Goal: Obtain resource: Download file/media

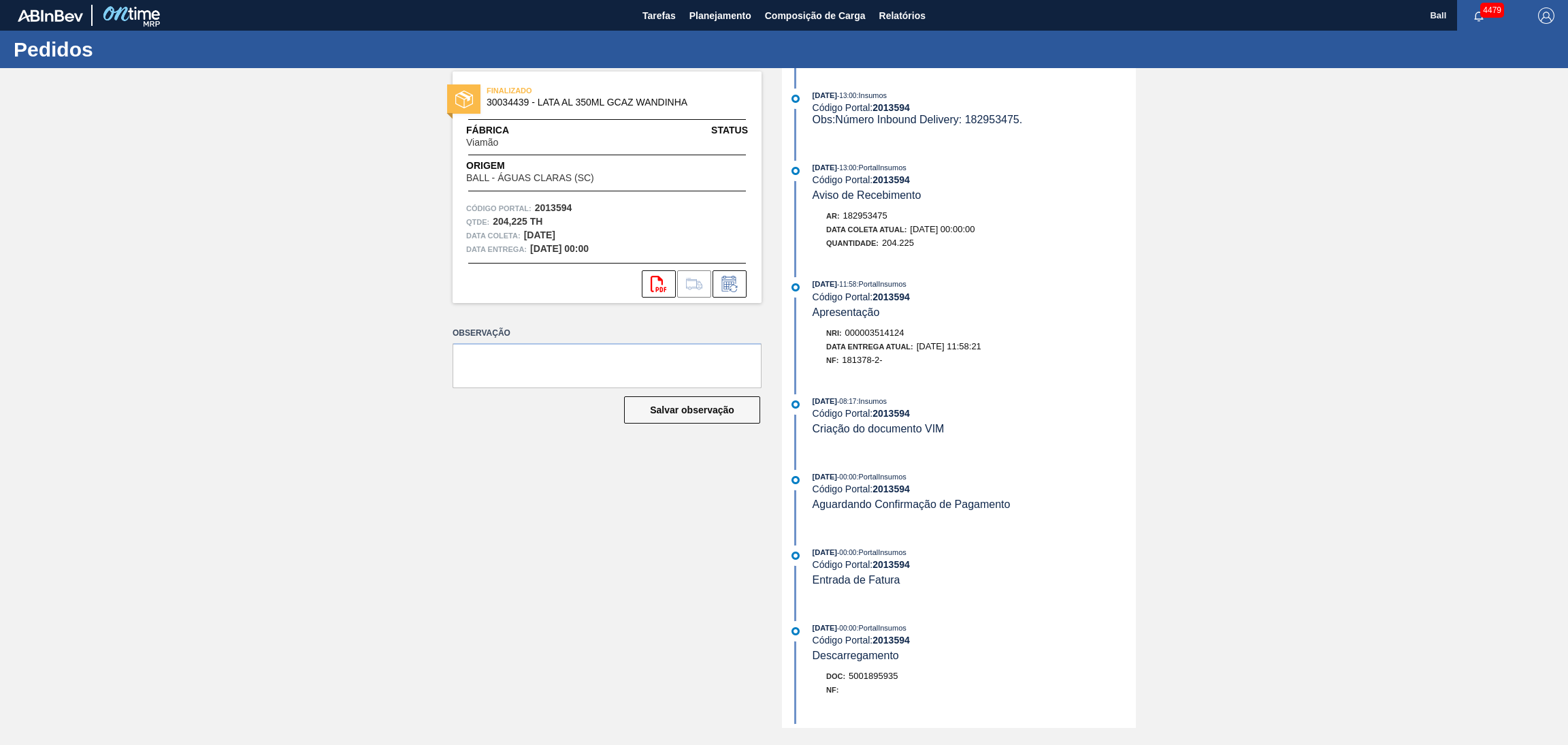
drag, startPoint x: 949, startPoint y: 8, endPoint x: 938, endPoint y: 7, distance: 11.0
click at [947, 8] on div "Tarefas Planejamento Composição de Carga Relatórios" at bounding box center [784, 15] width 1568 height 31
click at [916, 10] on span "Relatórios" at bounding box center [902, 15] width 46 height 16
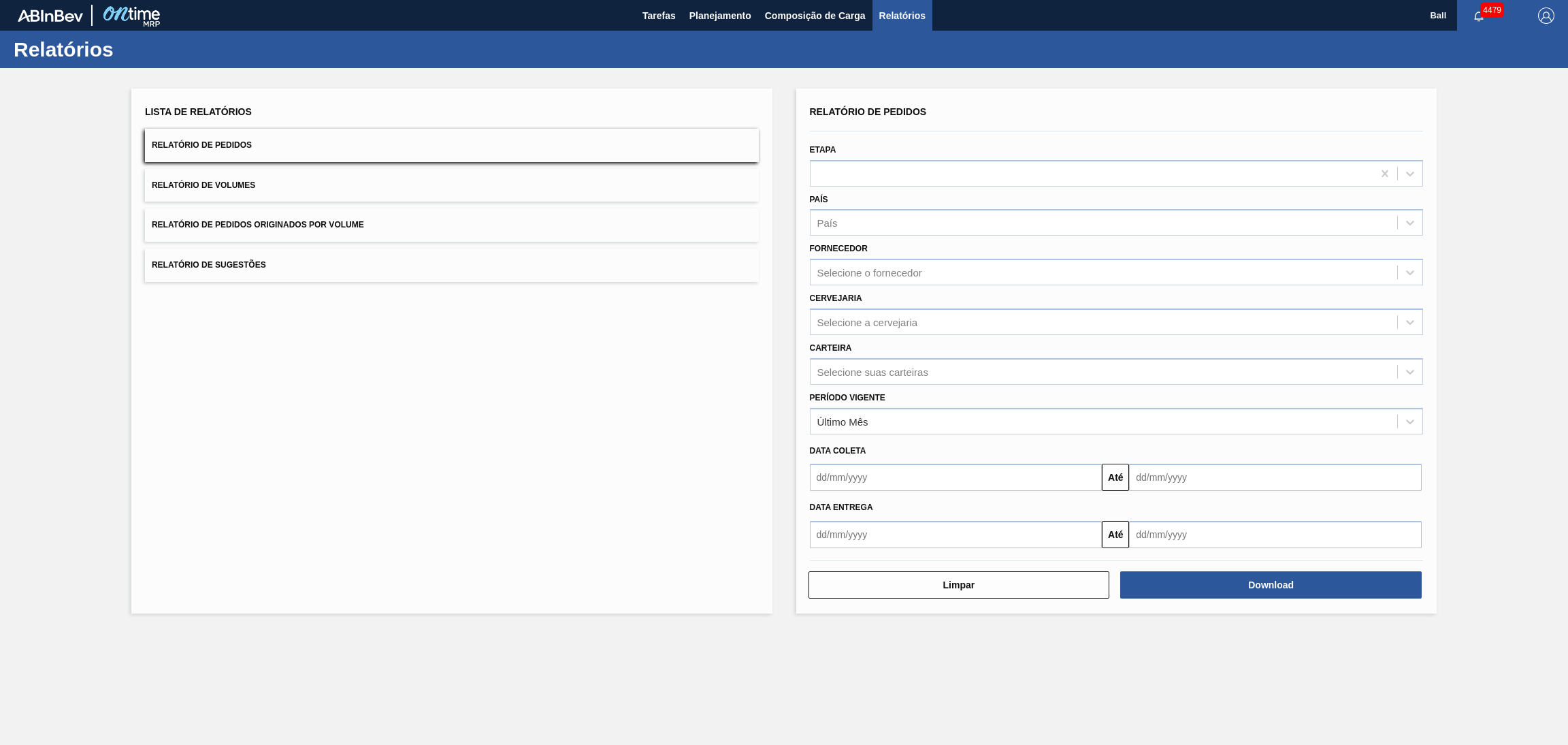
click at [562, 147] on button "Relatório de Pedidos" at bounding box center [451, 145] width 614 height 34
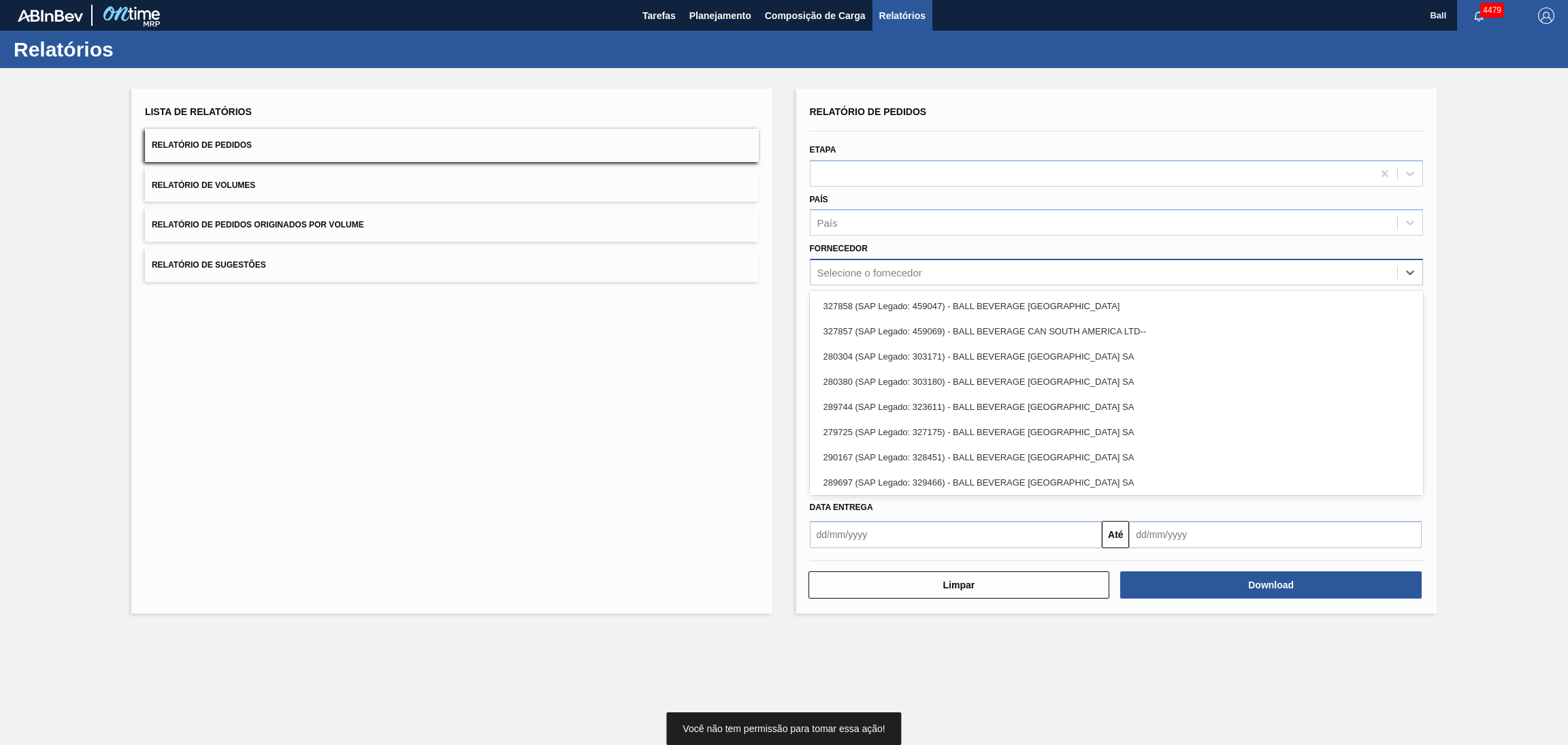
click at [864, 272] on div "Selecione o fornecedor" at bounding box center [870, 272] width 105 height 12
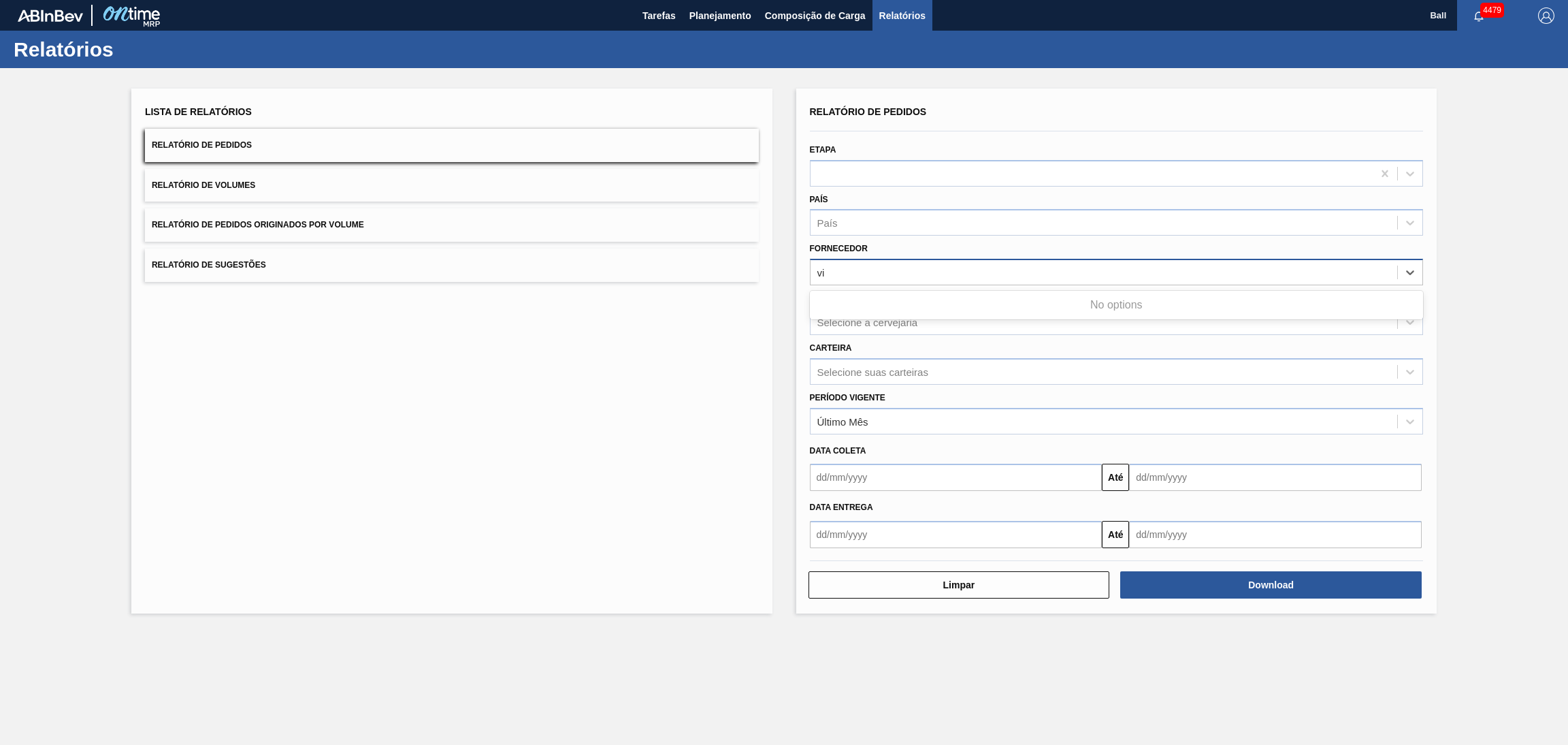
type input "via"
click at [864, 272] on div "via" at bounding box center [1104, 273] width 587 height 20
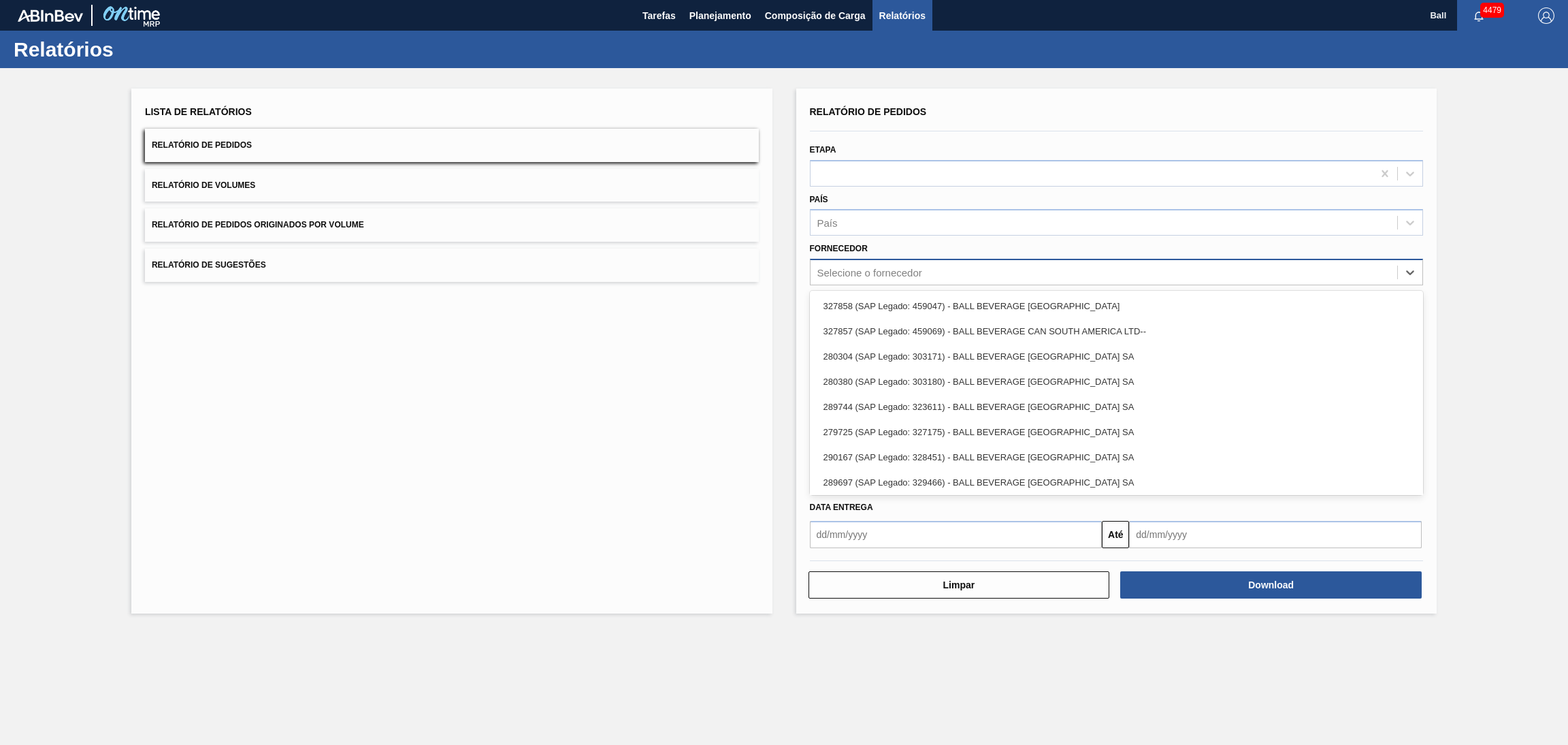
click at [865, 270] on div "Selecione o fornecedor" at bounding box center [870, 272] width 105 height 12
click at [876, 274] on div "Selecione o fornecedor" at bounding box center [870, 272] width 105 height 12
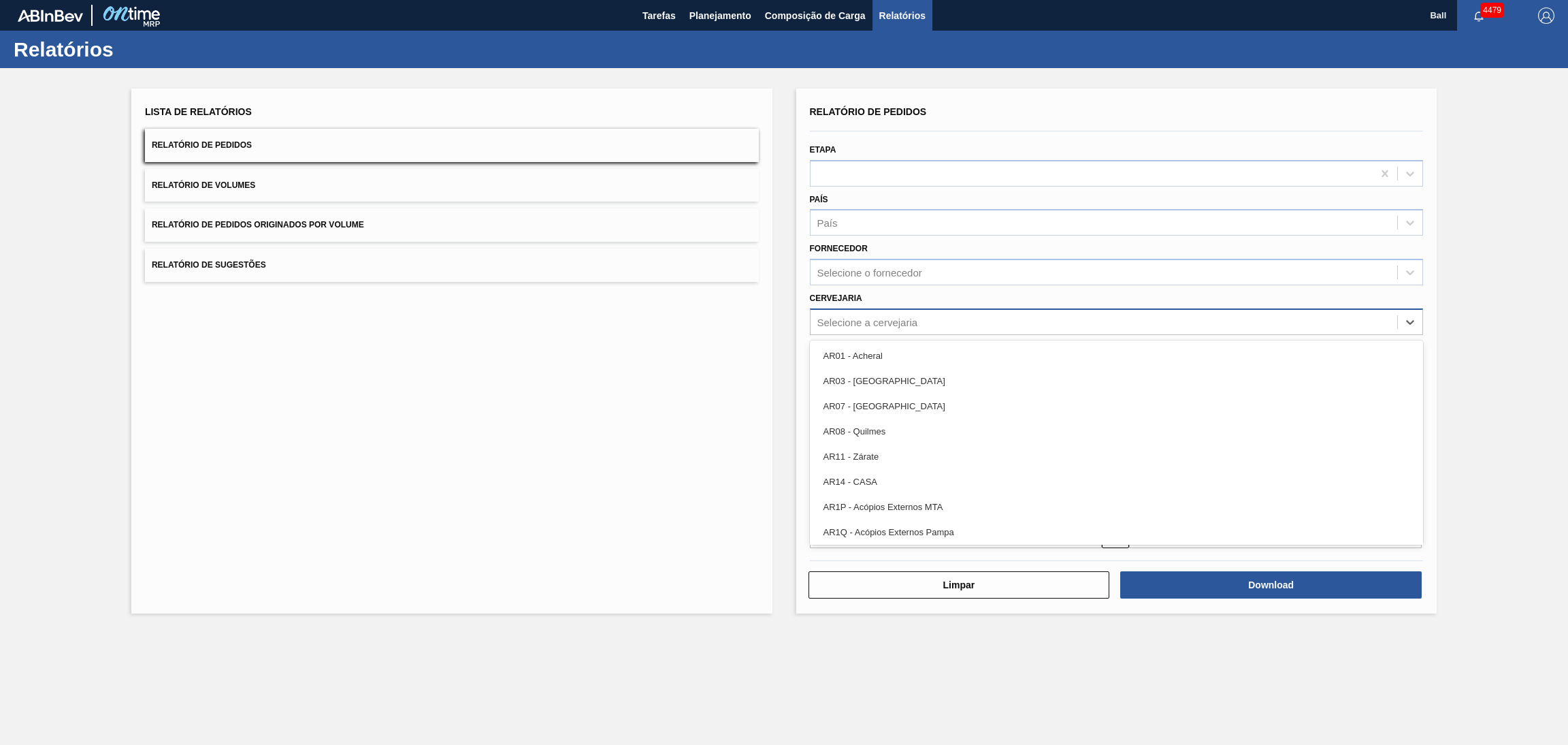
click at [876, 320] on div "Selecione a cervejaria" at bounding box center [867, 321] width 101 height 12
type input "a"
click at [876, 320] on div "Selecione a cervejaria" at bounding box center [1104, 322] width 587 height 20
type input "ag"
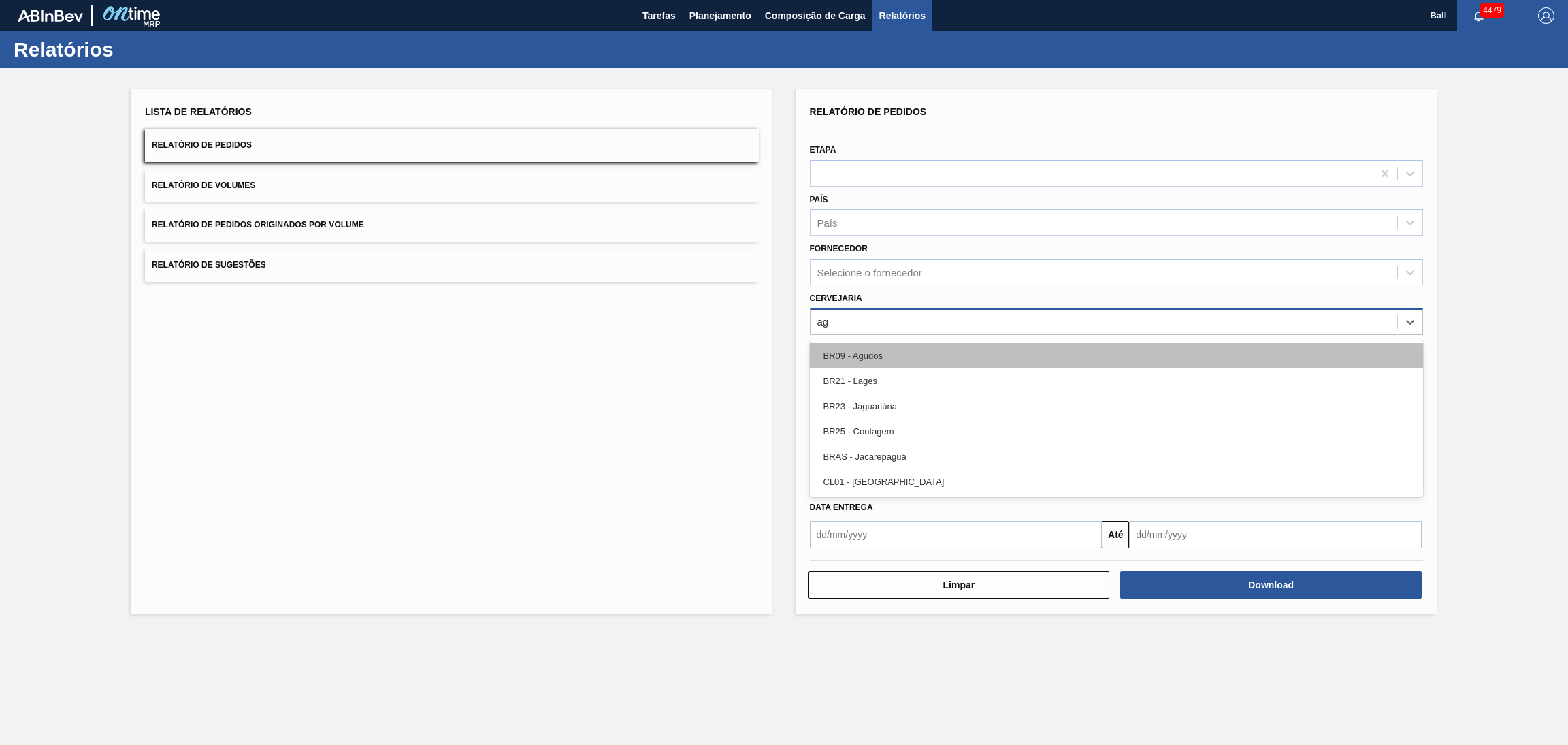
click at [871, 343] on div "BR09 - Agudos" at bounding box center [1117, 355] width 614 height 25
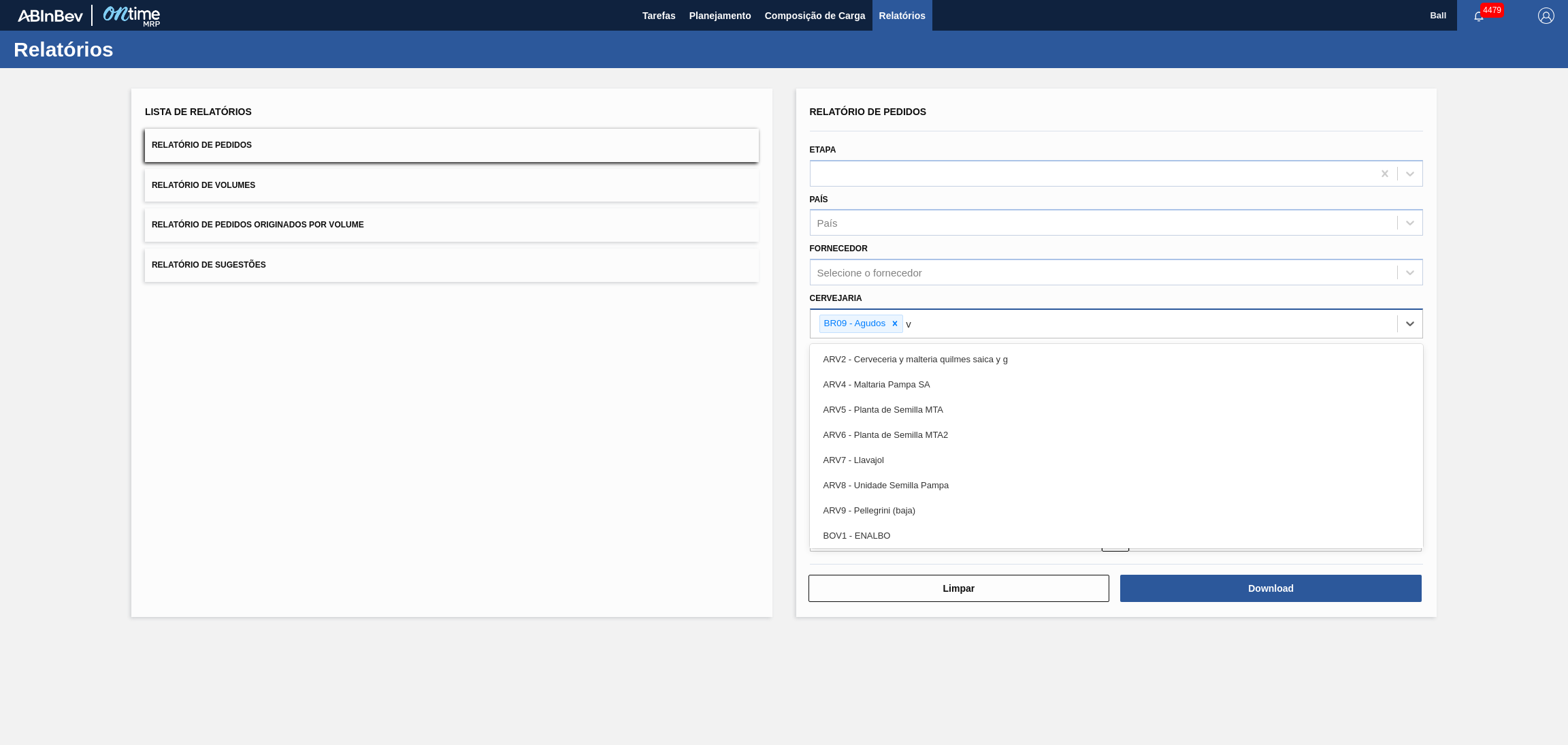
type input "vi"
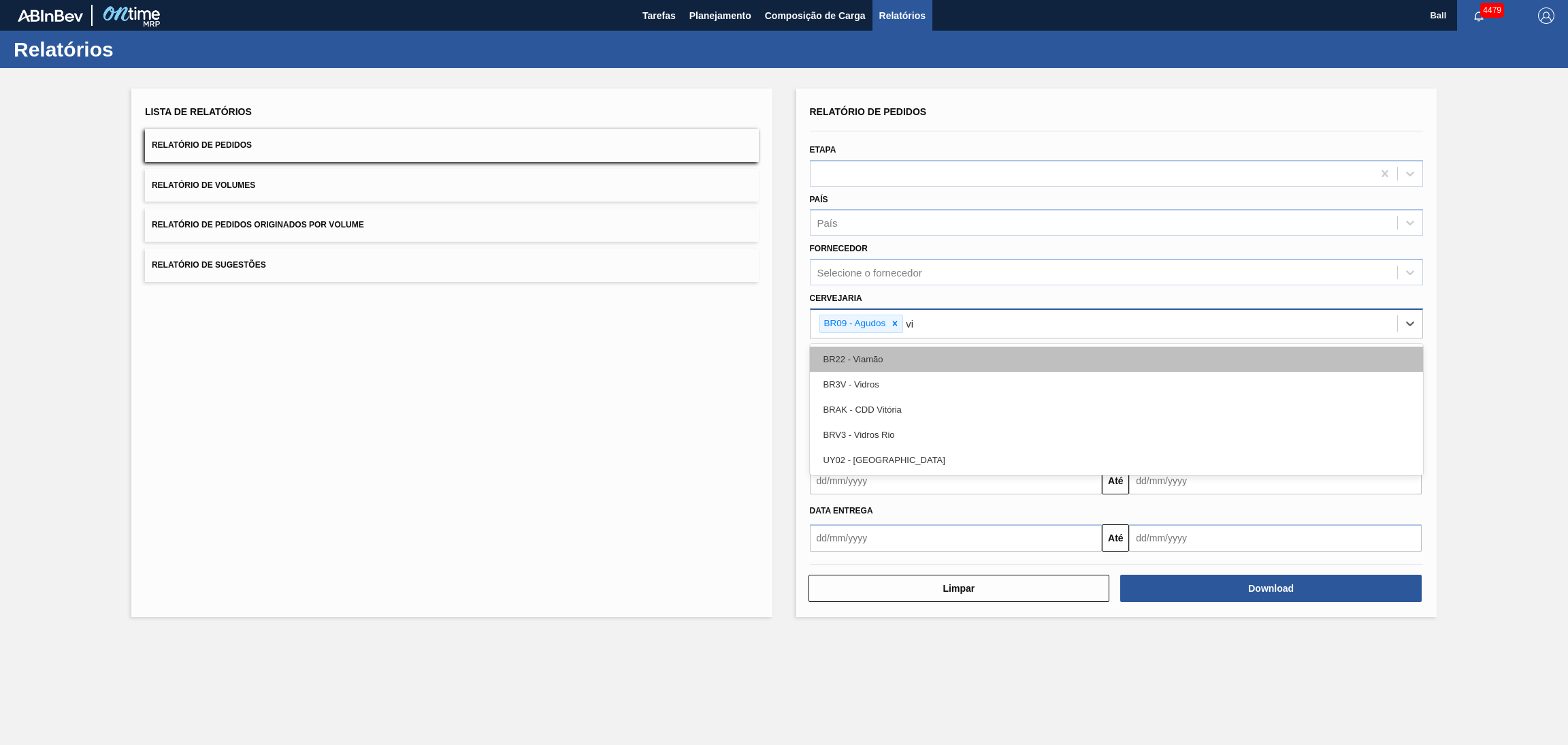
click at [884, 356] on div "BR22 - Viamão" at bounding box center [1117, 359] width 614 height 25
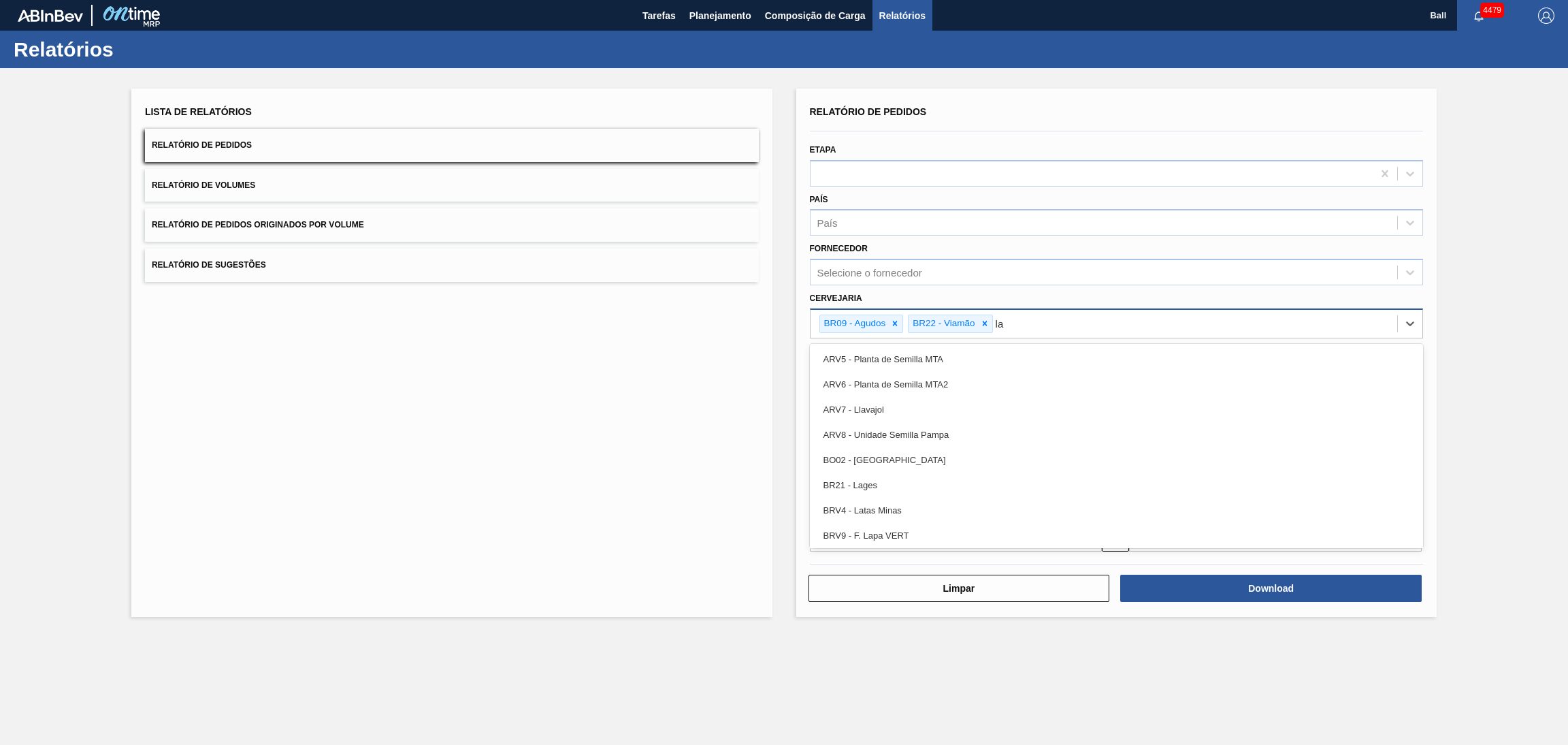
type input "lag"
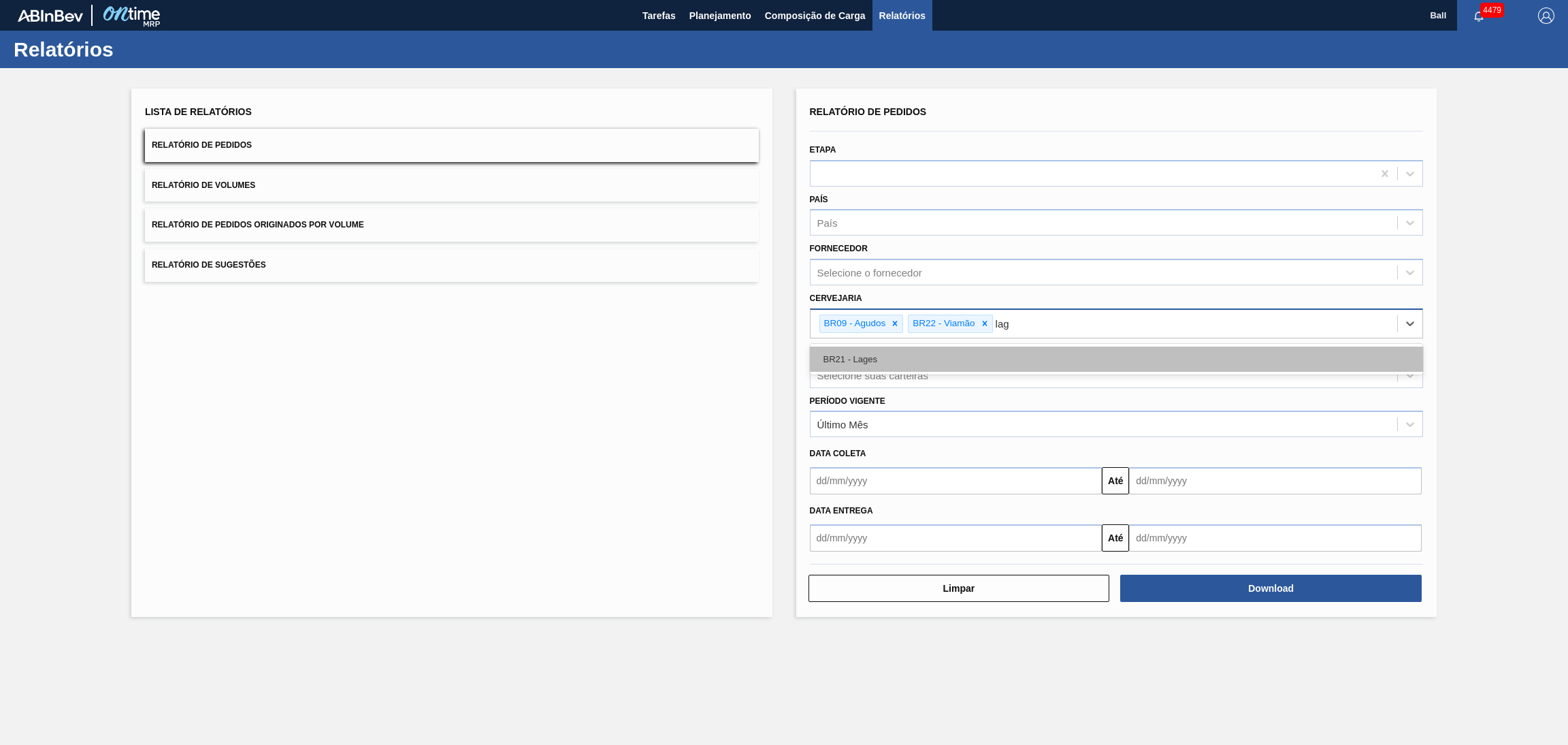
click at [886, 355] on div "BR21 - Lages" at bounding box center [1117, 359] width 614 height 25
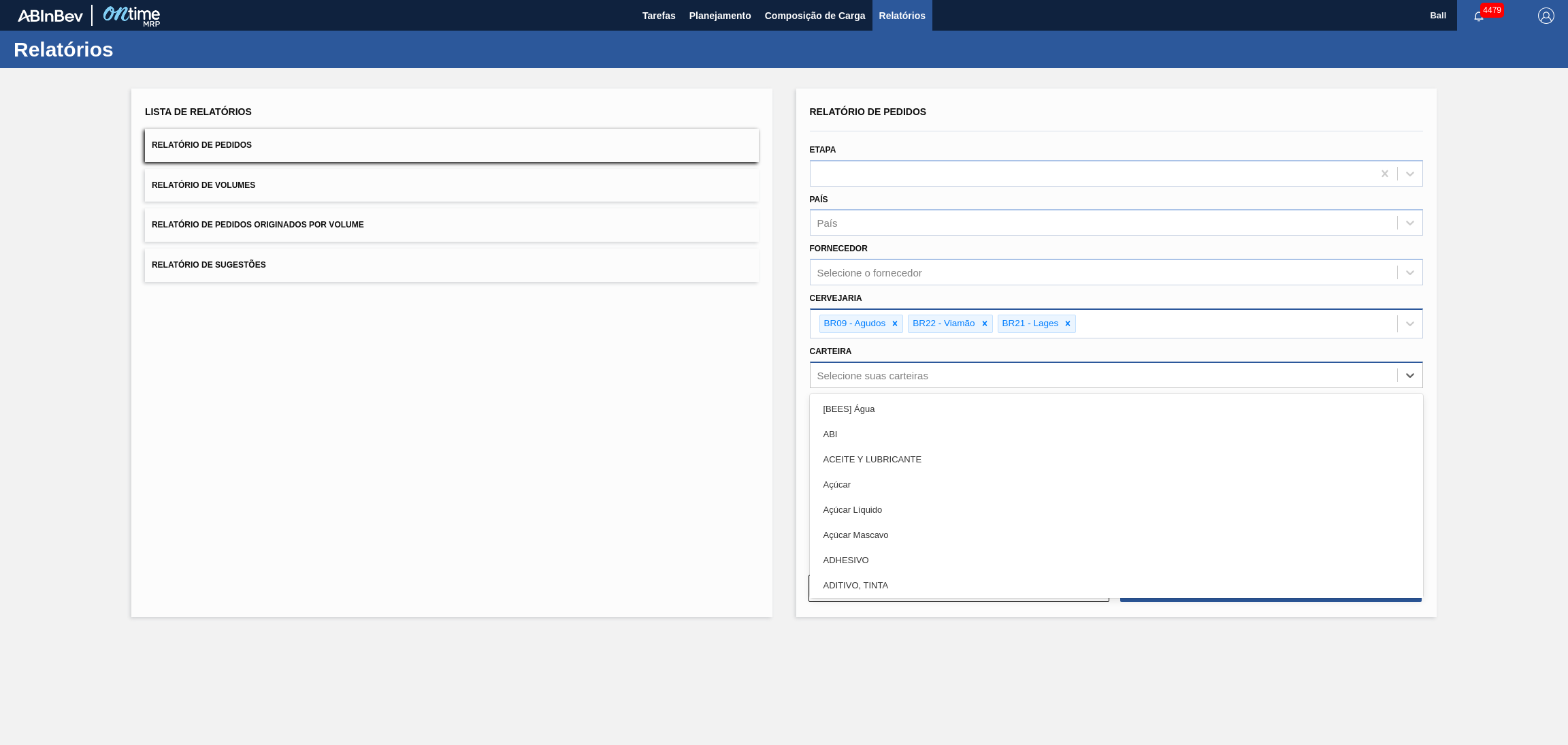
click at [866, 369] on div "Selecione suas carteiras" at bounding box center [873, 374] width 111 height 12
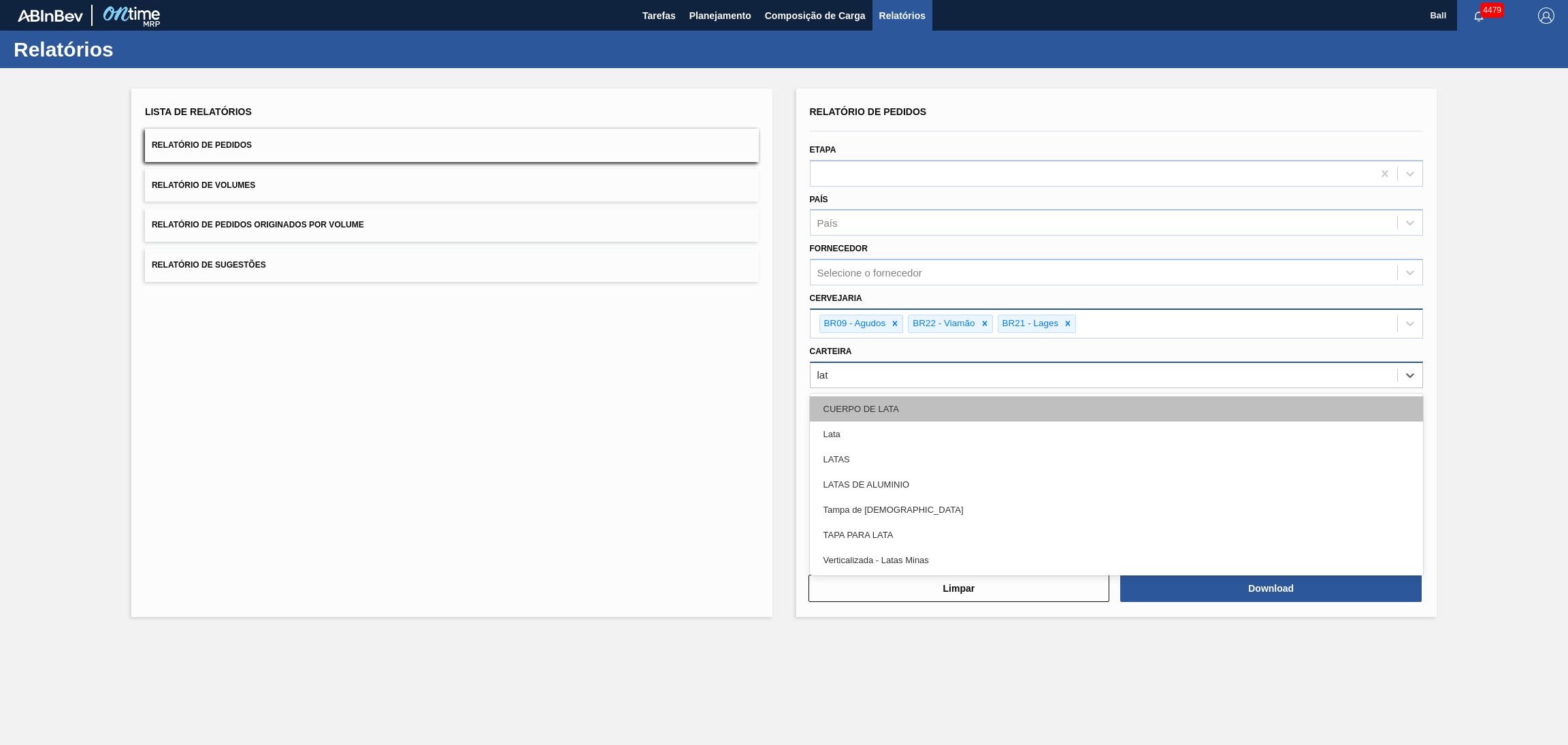
type input "lata"
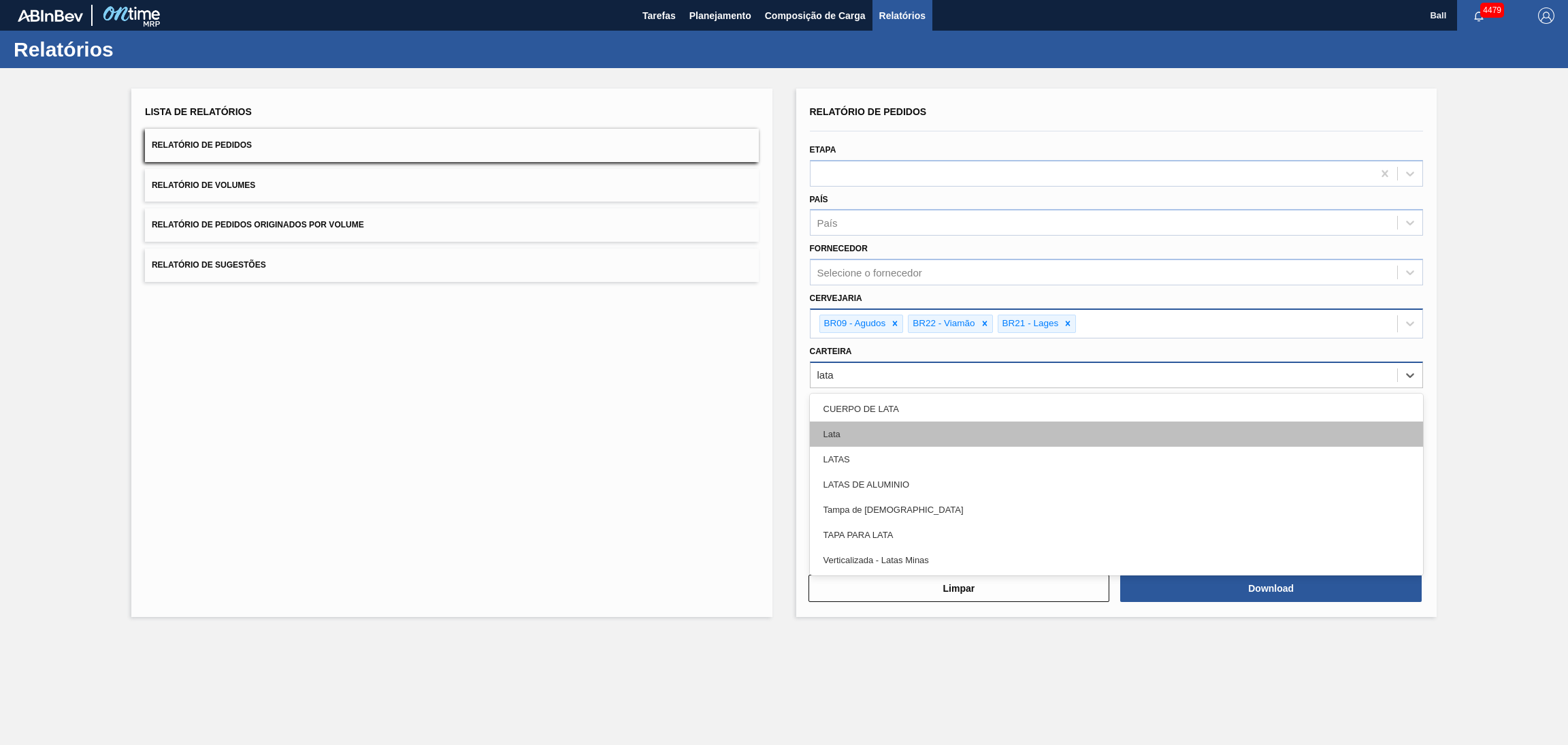
click at [876, 421] on div "Lata" at bounding box center [1117, 434] width 614 height 25
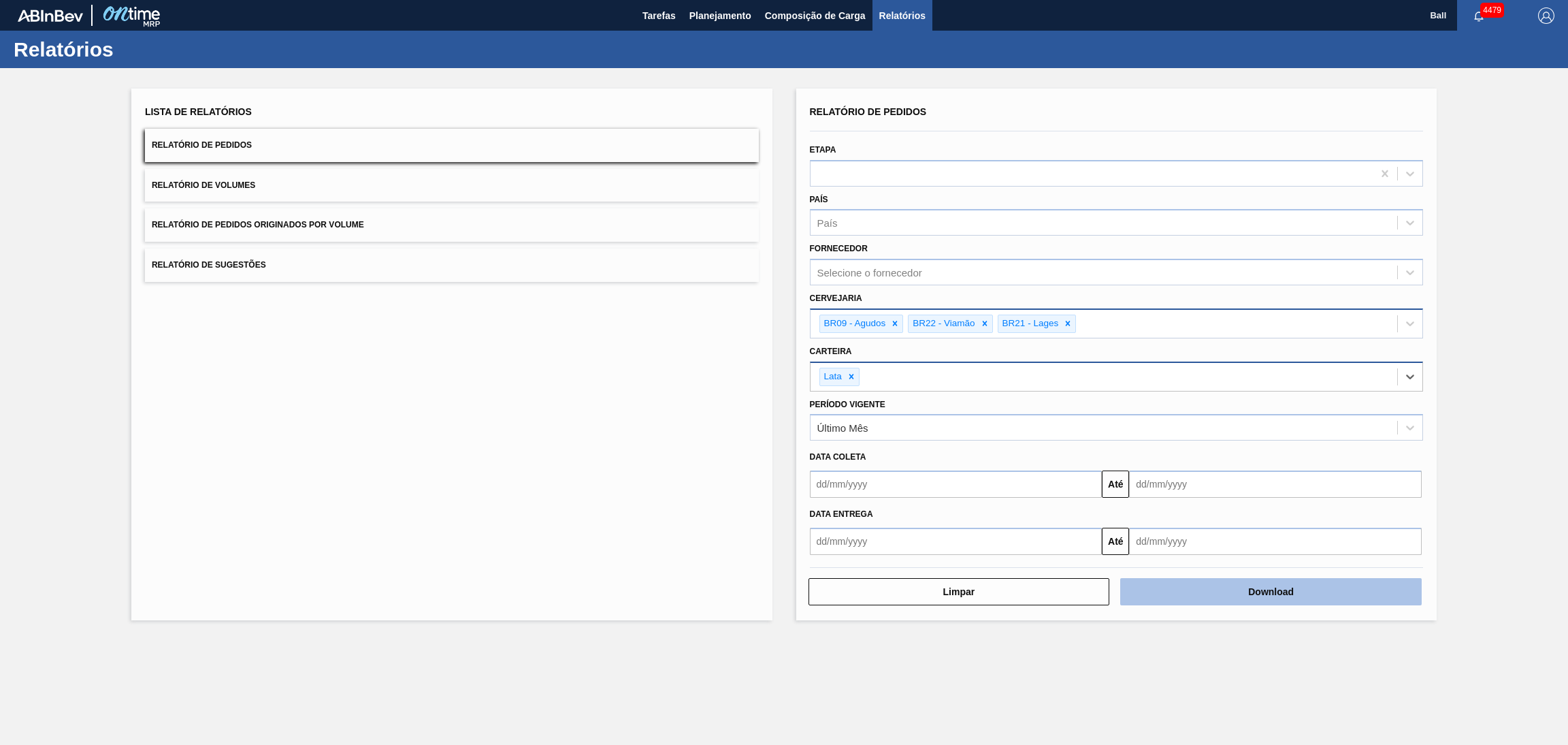
click at [1045, 496] on button "Download" at bounding box center [1271, 592] width 302 height 27
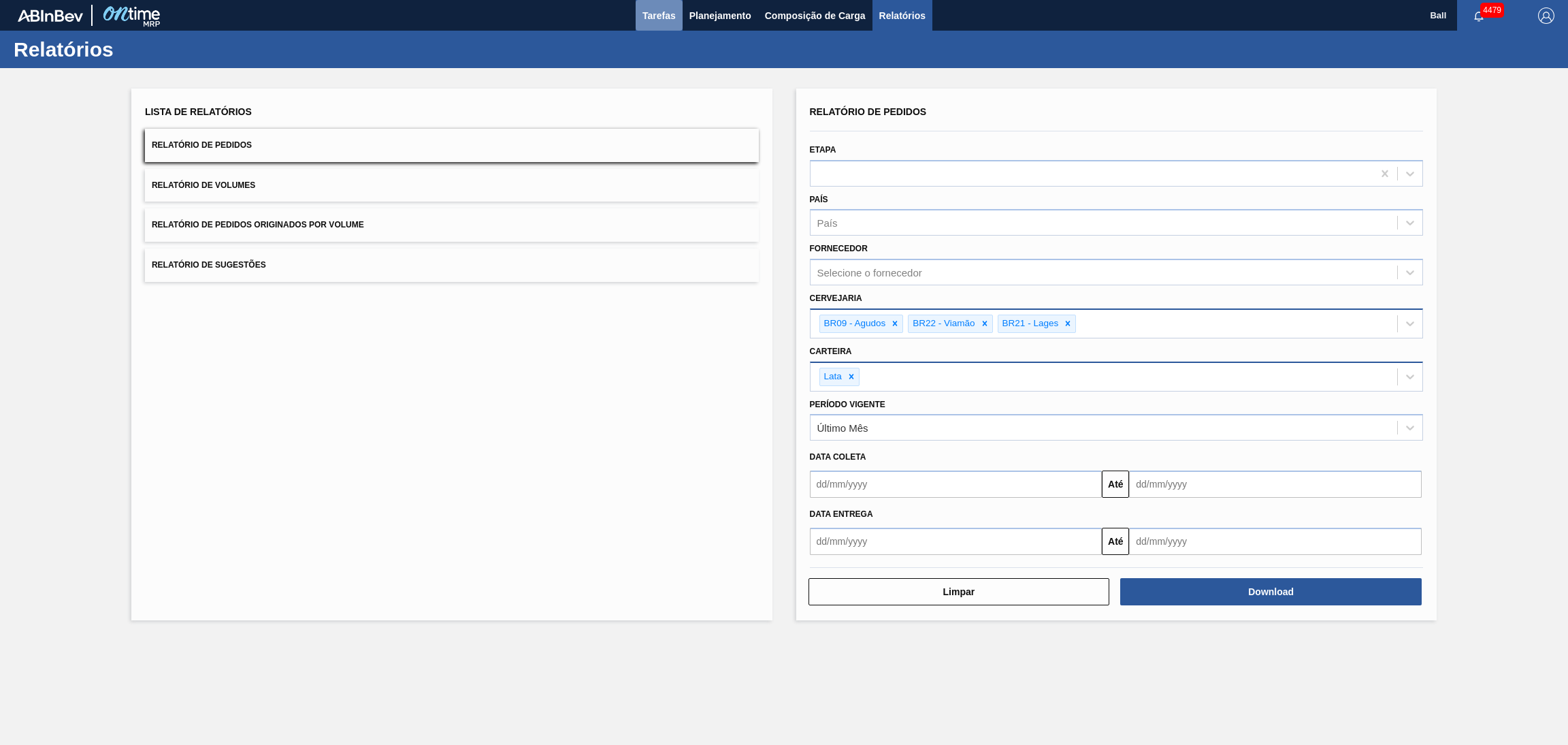
click at [661, 1] on button "Tarefas" at bounding box center [659, 15] width 47 height 31
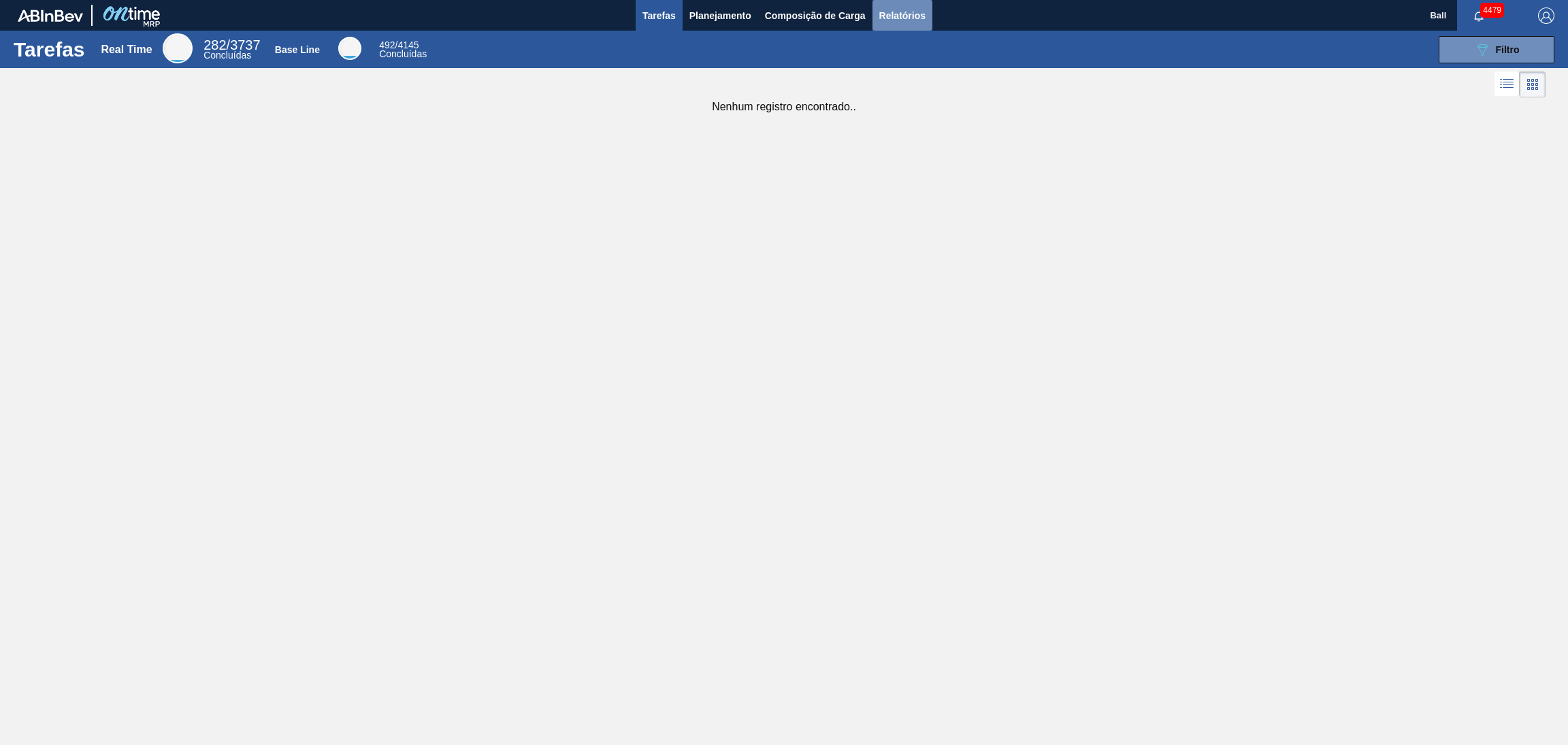
click at [888, 15] on span "Relatórios" at bounding box center [902, 15] width 46 height 16
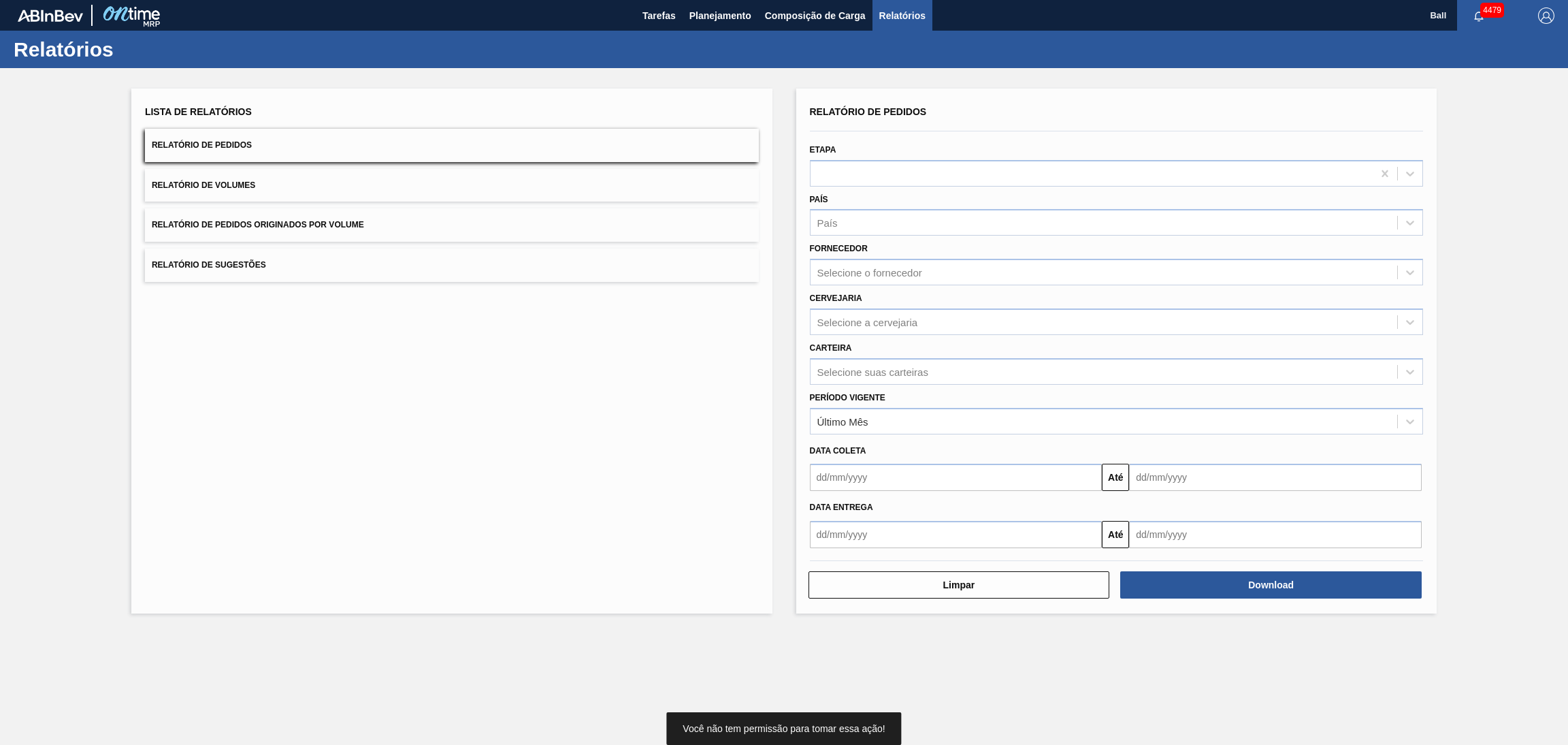
click at [368, 181] on button "Relatório de Volumes" at bounding box center [451, 185] width 614 height 34
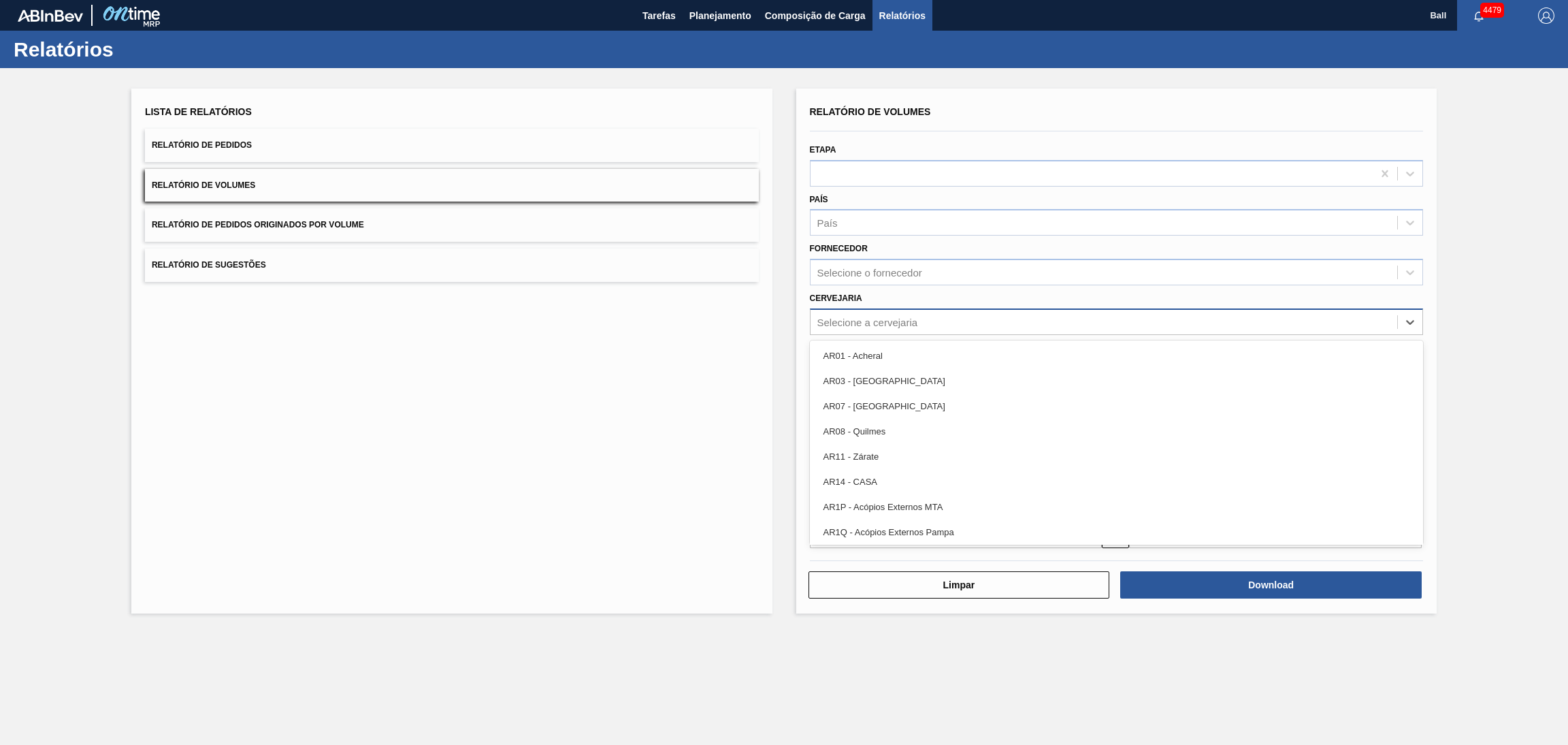
click at [895, 323] on div "Selecione a cervejaria" at bounding box center [867, 321] width 101 height 12
type input "vi"
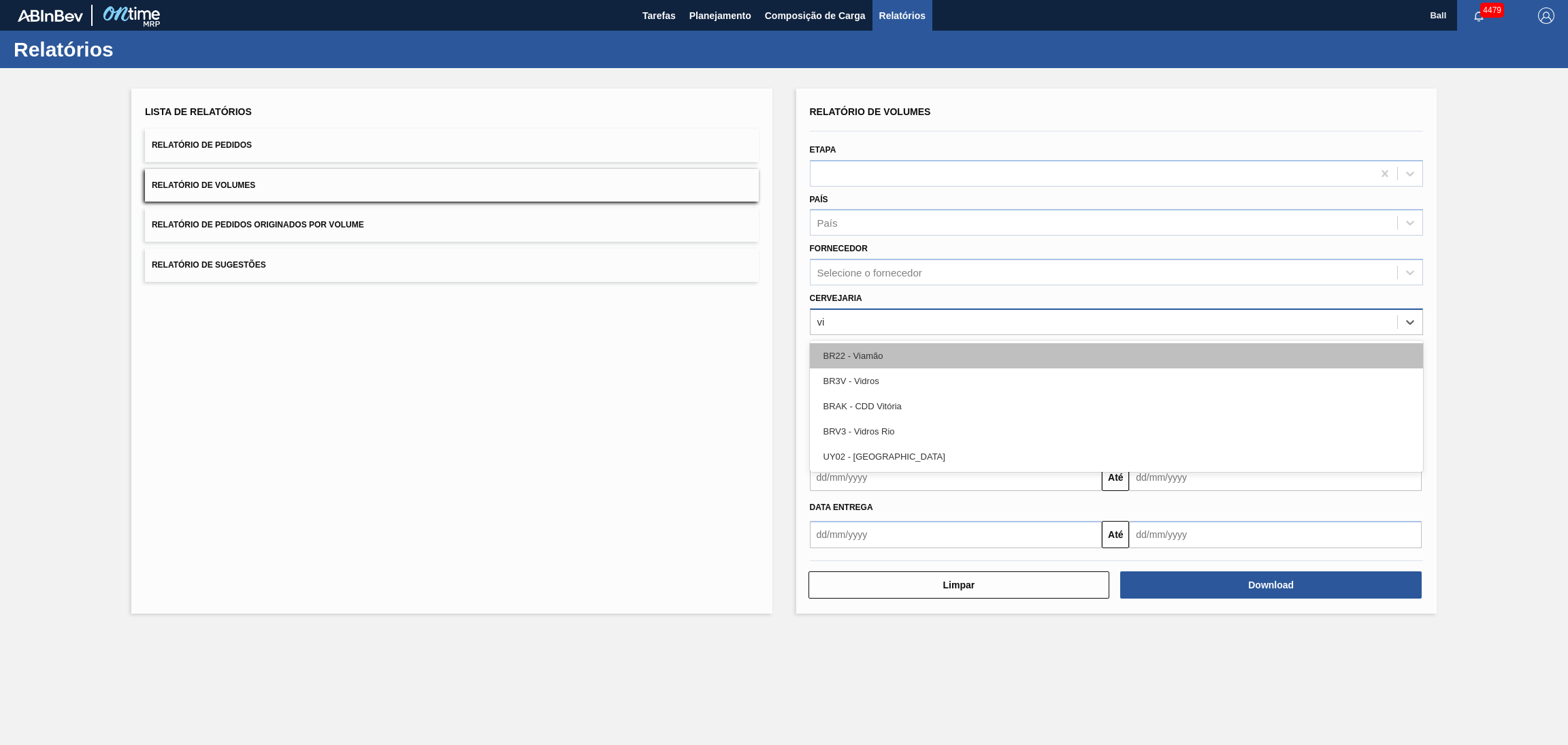
click at [895, 349] on div "BR22 - Viamão" at bounding box center [1117, 355] width 614 height 25
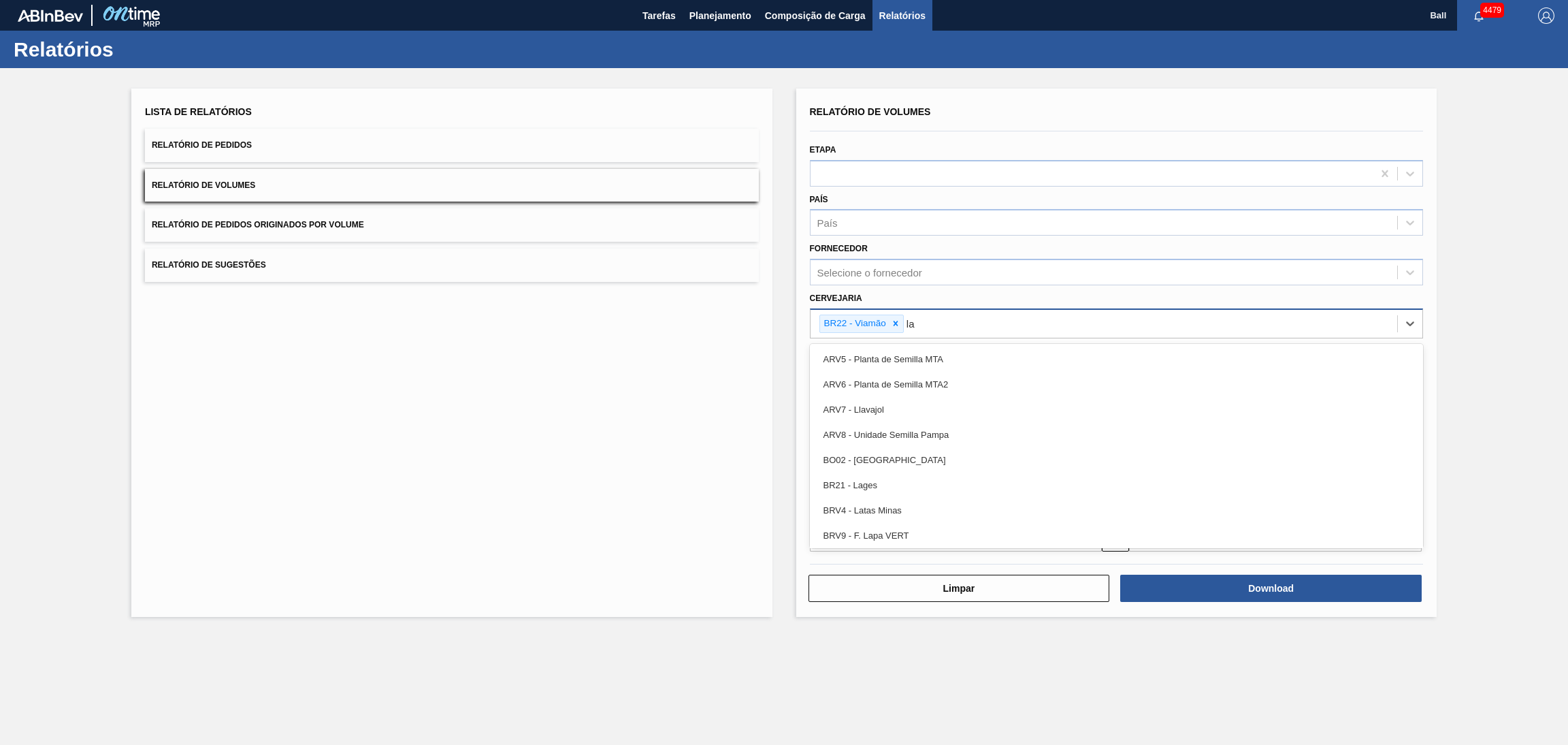
type input "lag"
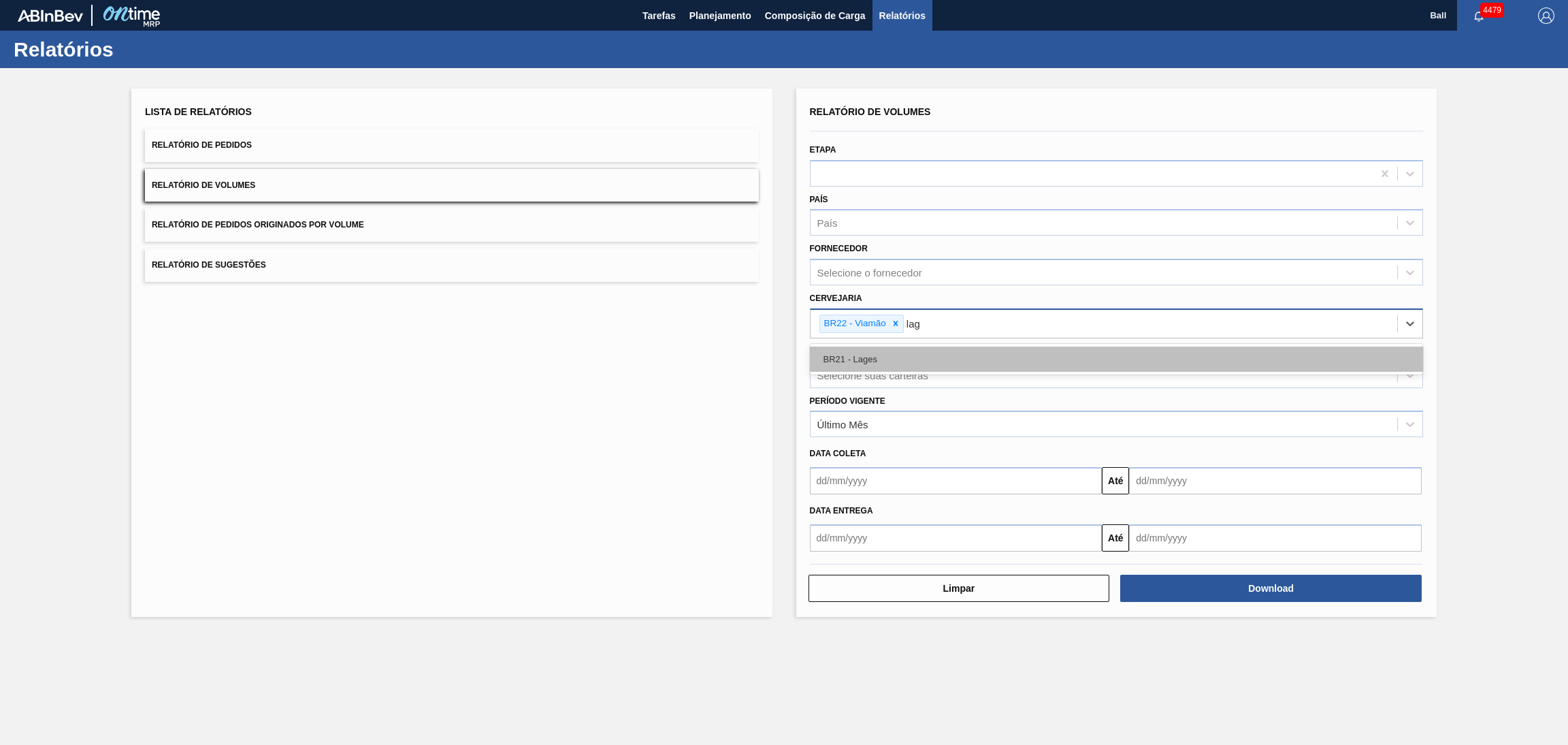
click at [888, 361] on div "BR21 - Lages" at bounding box center [1117, 359] width 614 height 25
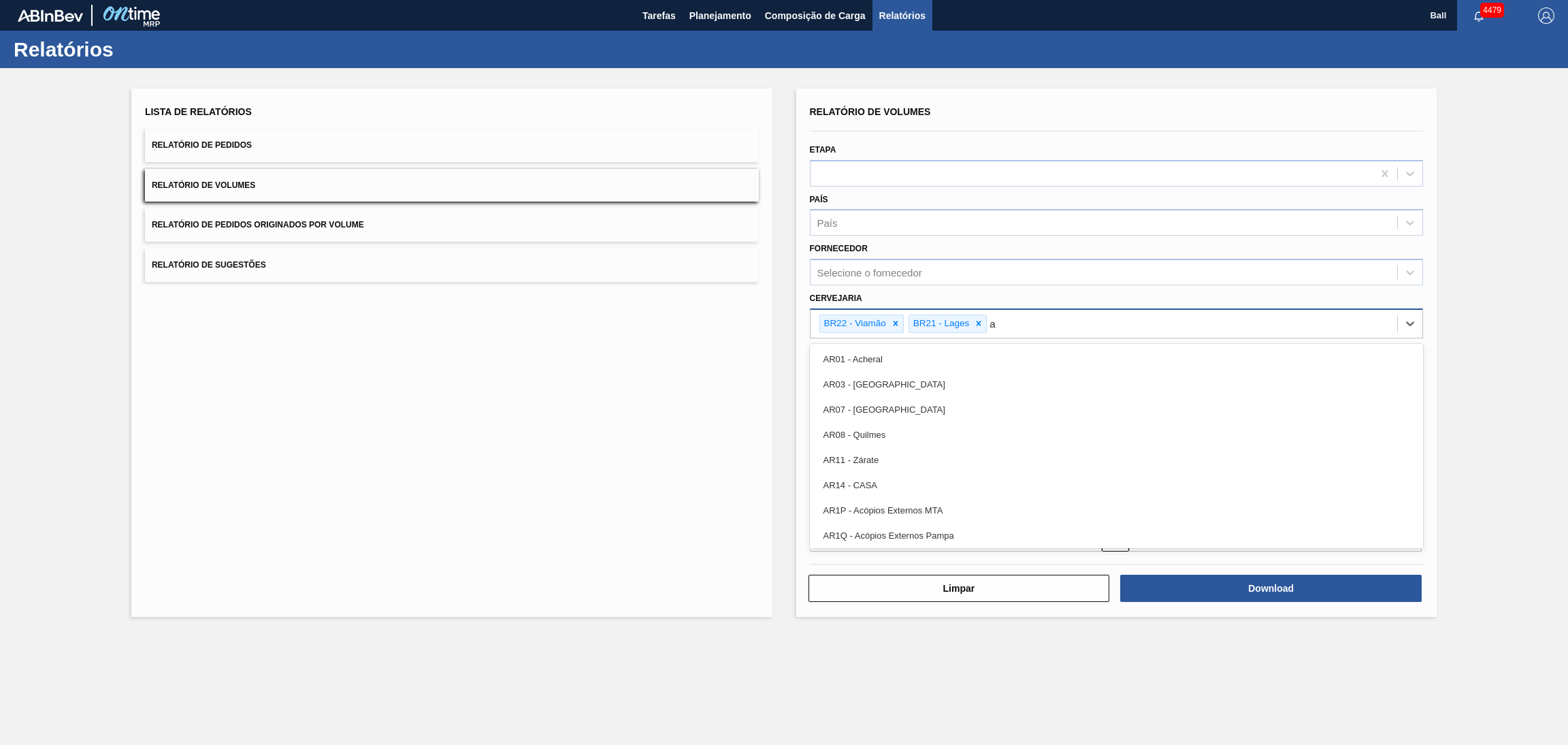
type input "ag"
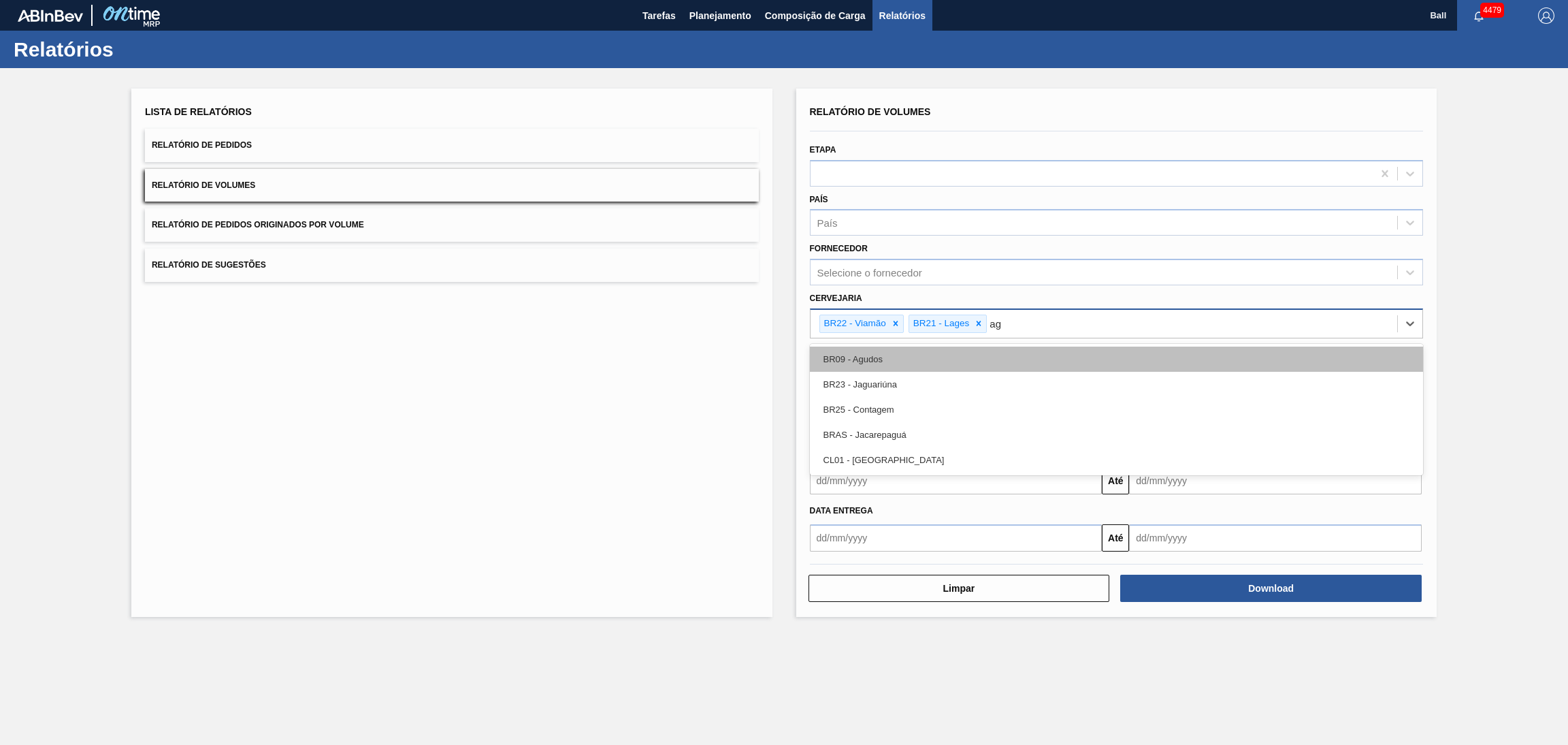
click at [888, 362] on div "BR09 - Agudos" at bounding box center [1117, 359] width 614 height 25
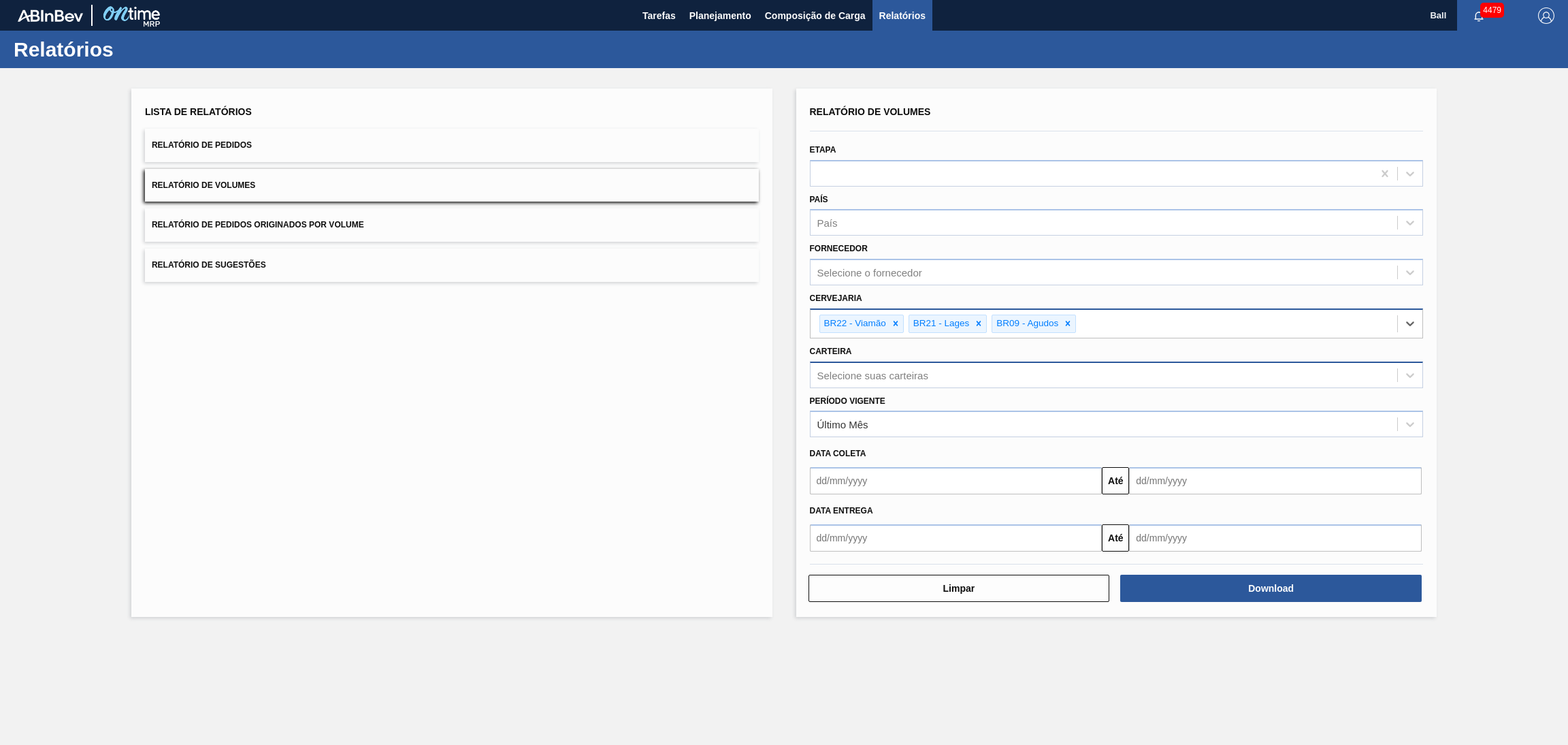
click at [892, 377] on div "Selecione suas carteiras" at bounding box center [873, 374] width 111 height 12
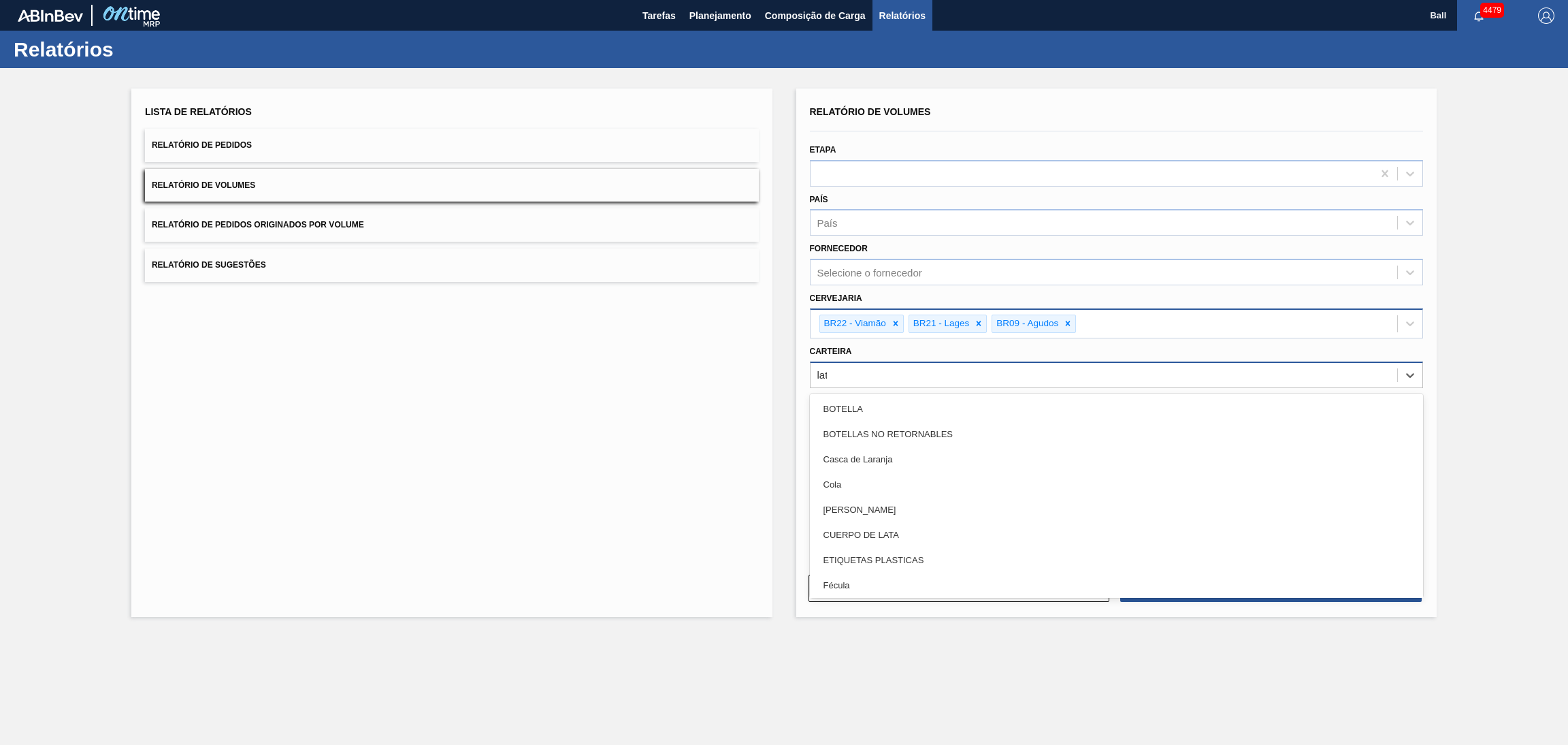
type input "lata"
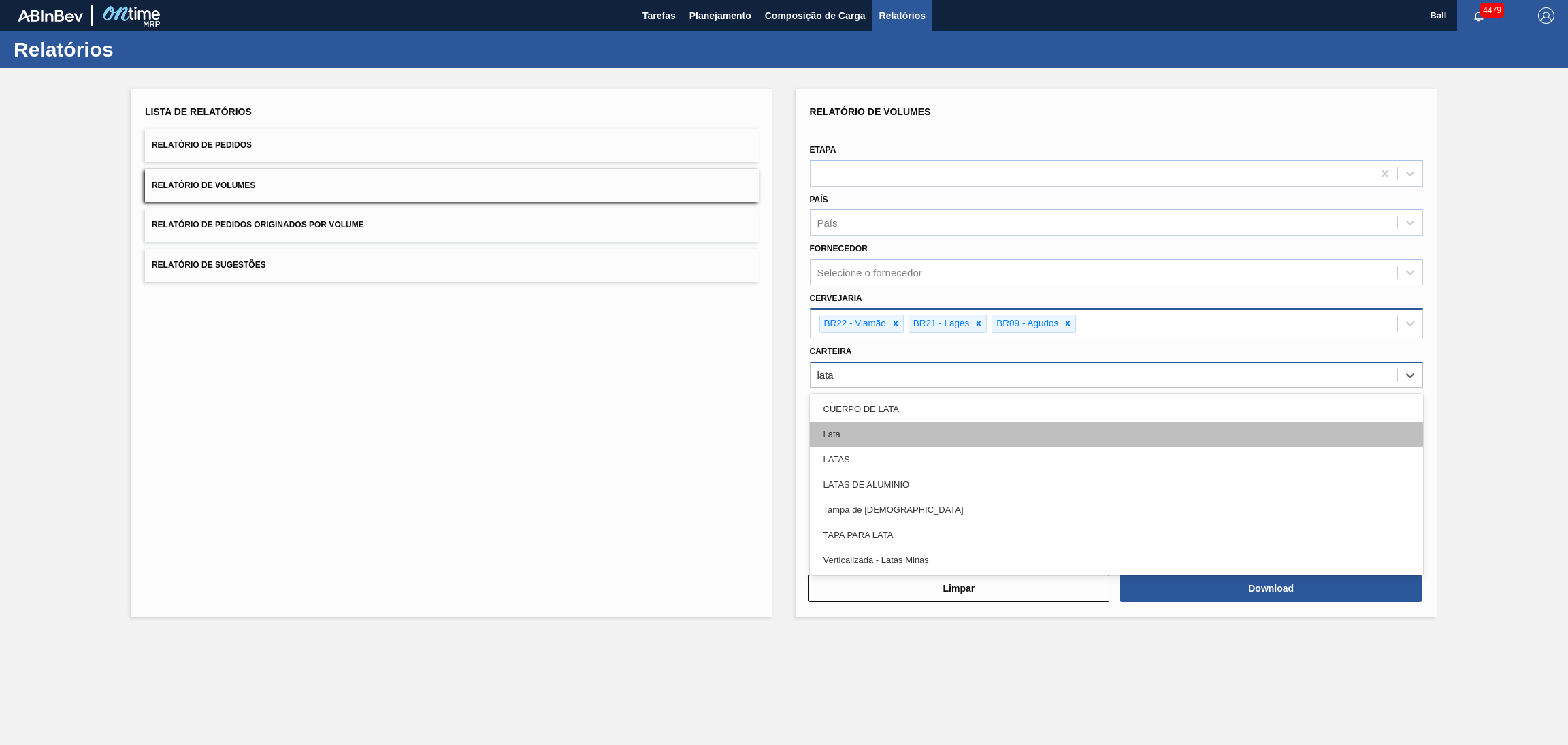
click at [1014, 439] on div "Lata" at bounding box center [1117, 434] width 614 height 25
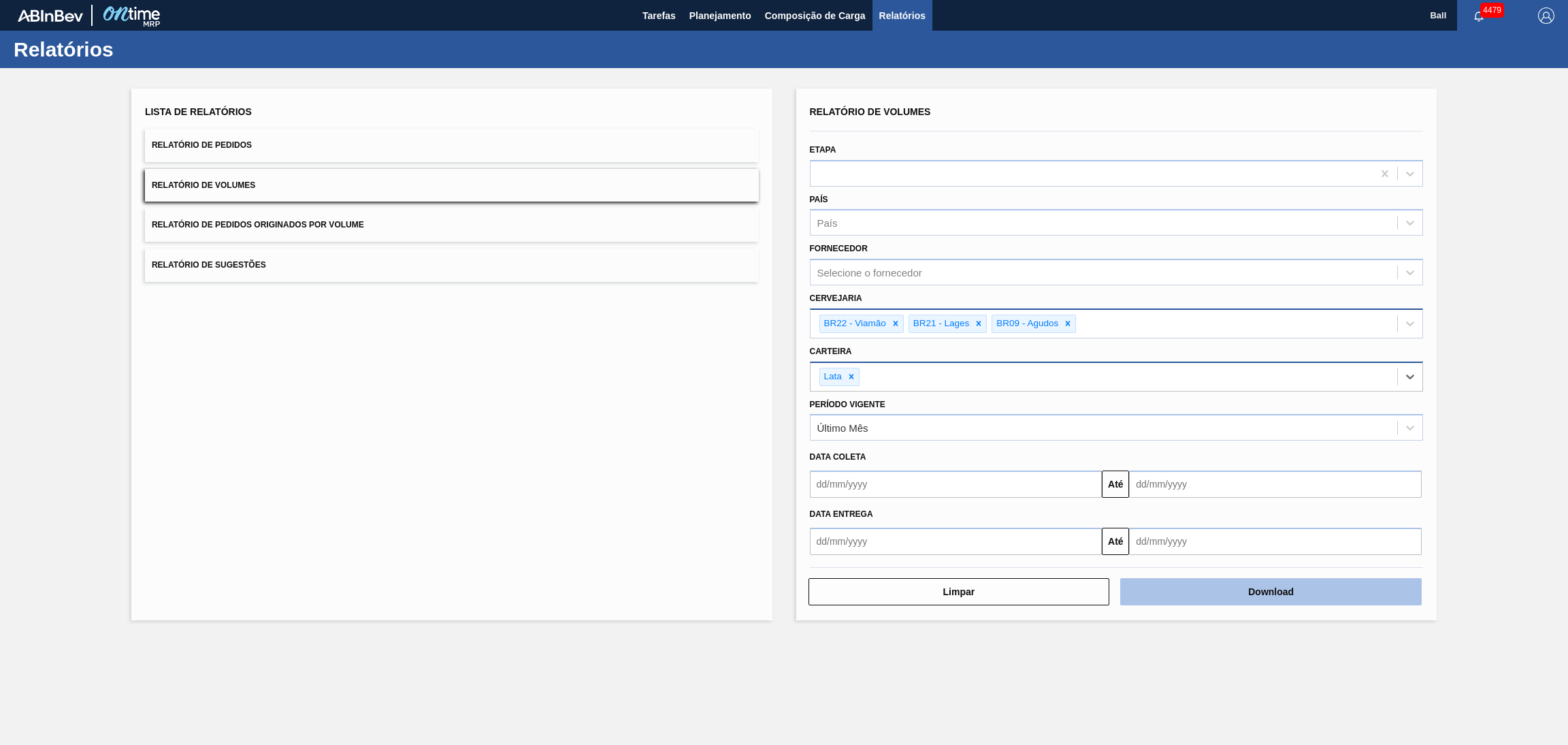
click at [1045, 496] on button "Download" at bounding box center [1271, 592] width 302 height 27
click at [671, 5] on button "Tarefas" at bounding box center [659, 15] width 47 height 31
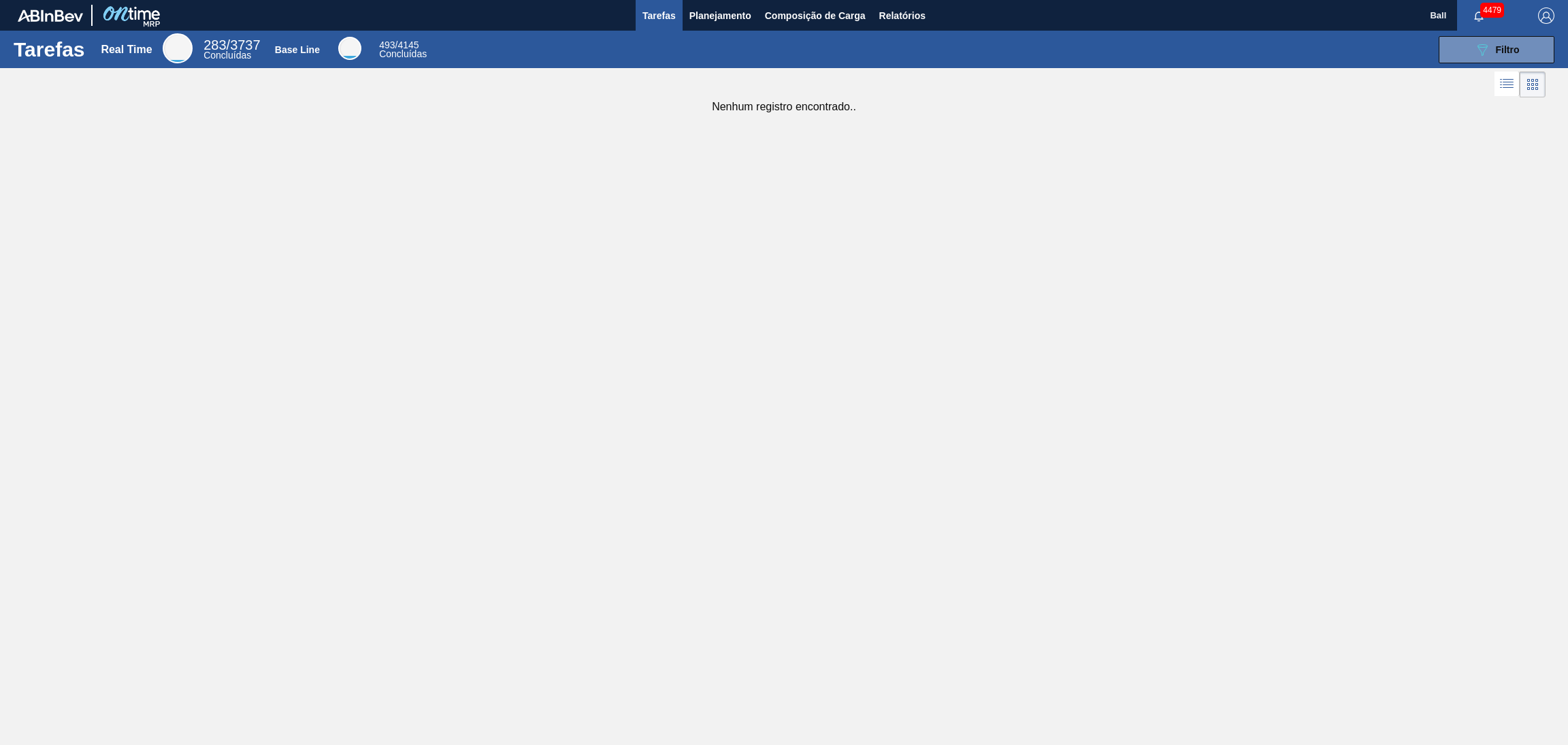
click at [1045, 12] on span "button" at bounding box center [1479, 15] width 33 height 11
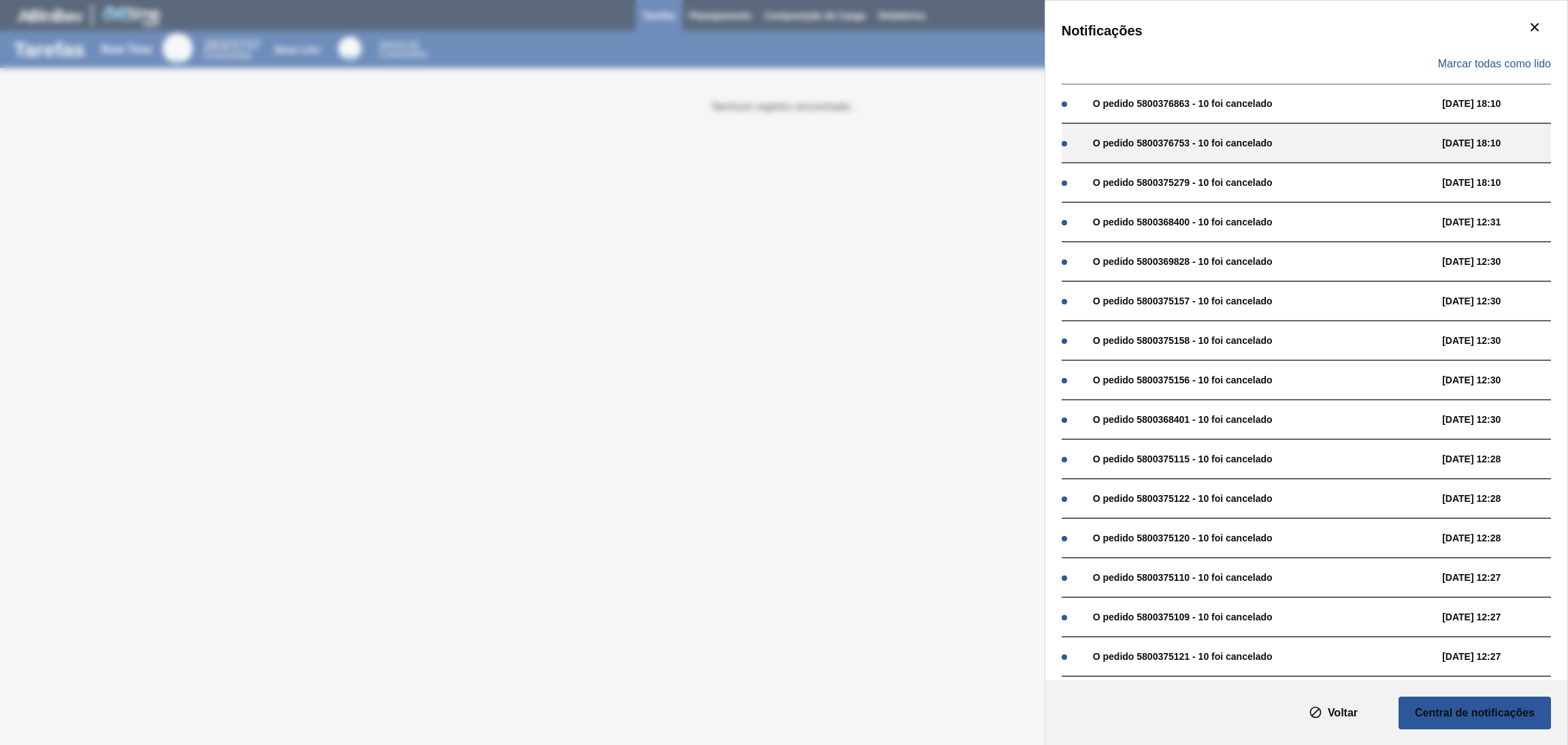
click at [1045, 129] on div "O pedido 5800376753 - 10 foi cancelado [DATE] 18:10" at bounding box center [1306, 143] width 489 height 40
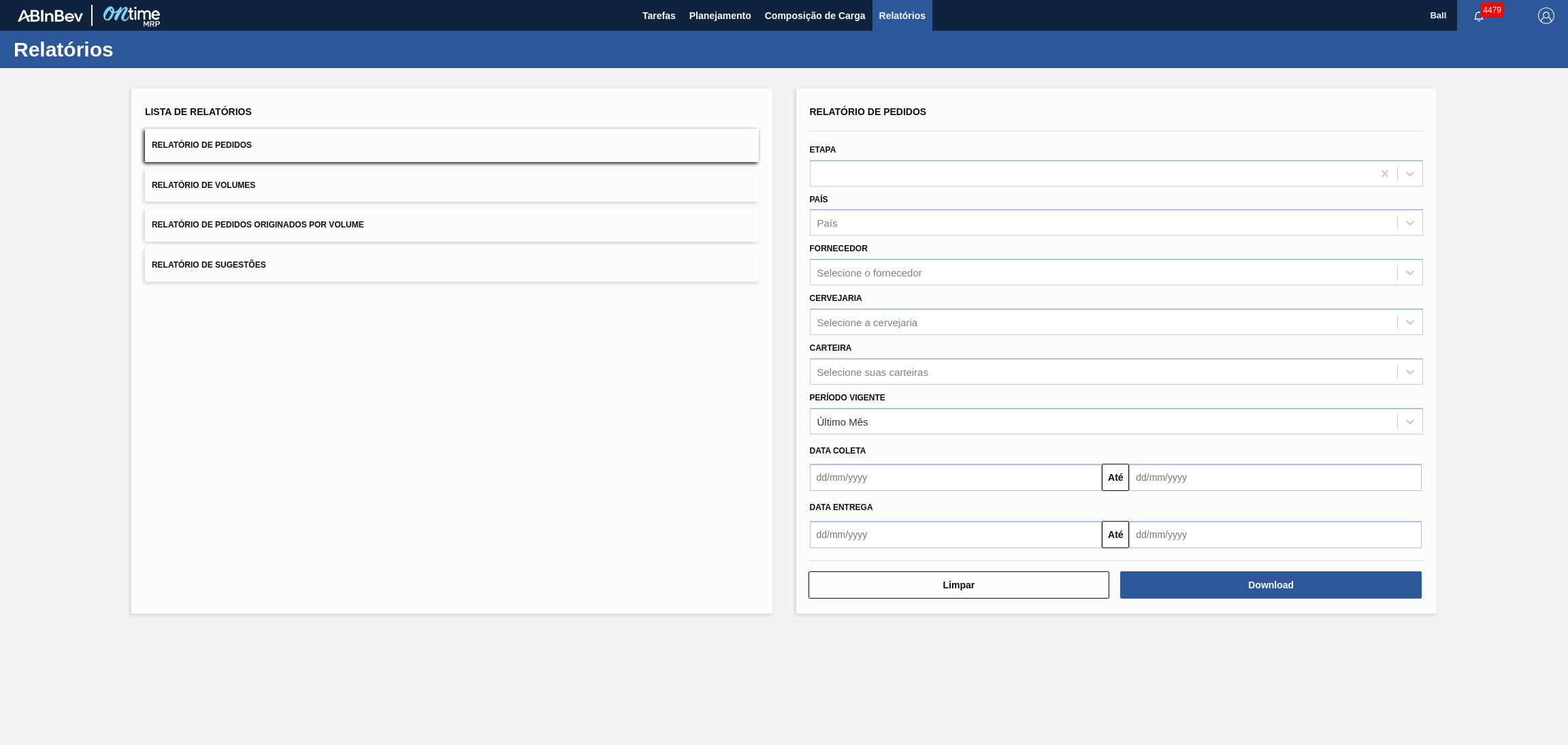
click at [1567, 245] on div "Lista de Relatórios Relatório de Pedidos Relatório de Volumes Relatório de Pedi…" at bounding box center [784, 349] width 1568 height 562
drag, startPoint x: 630, startPoint y: 72, endPoint x: 387, endPoint y: -88, distance: 290.9
click at [387, 0] on html "Tarefas Planejamento Composição de Carga Relatórios Ball 4479 Marcar todas como…" at bounding box center [784, 0] width 1568 height 0
